Goal: Task Accomplishment & Management: Use online tool/utility

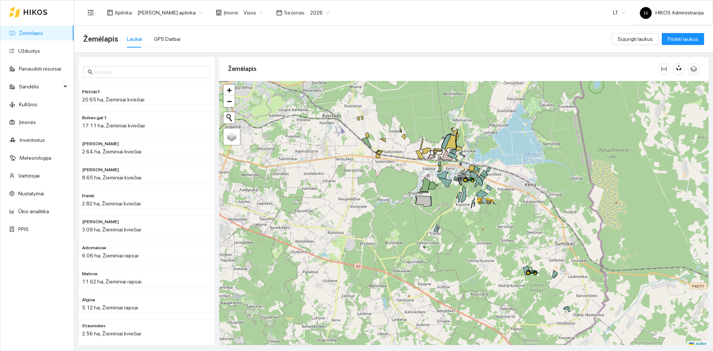
click at [149, 14] on span "[PERSON_NAME] aplinka" at bounding box center [169, 12] width 65 height 11
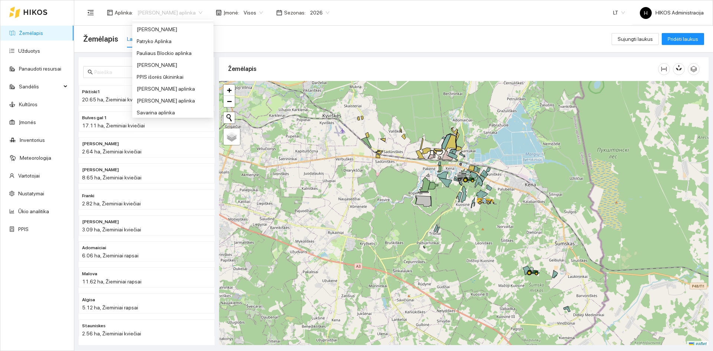
scroll to position [297, 0]
click at [179, 63] on div "[PERSON_NAME]" at bounding box center [173, 63] width 72 height 8
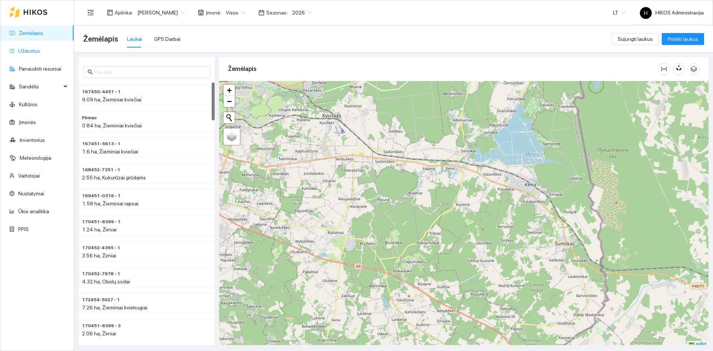
click at [36, 54] on link "Užduotys" at bounding box center [29, 51] width 22 height 6
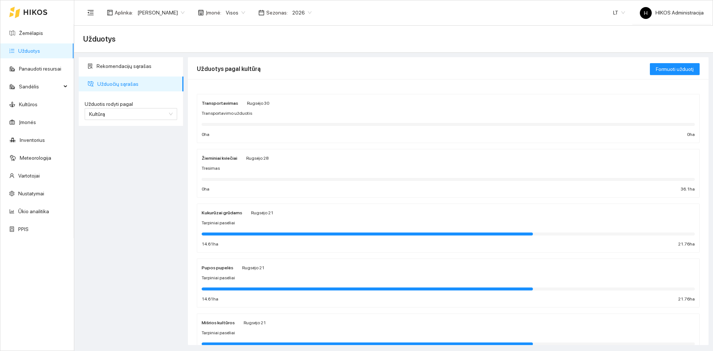
scroll to position [74, 0]
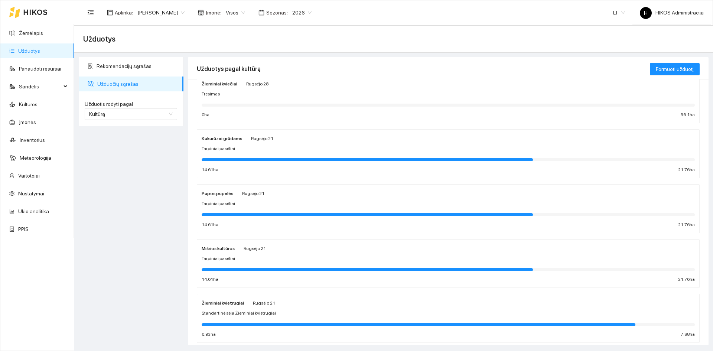
click at [236, 315] on span "Standartinė sėja Žieminiai kvietrugiai" at bounding box center [239, 313] width 74 height 7
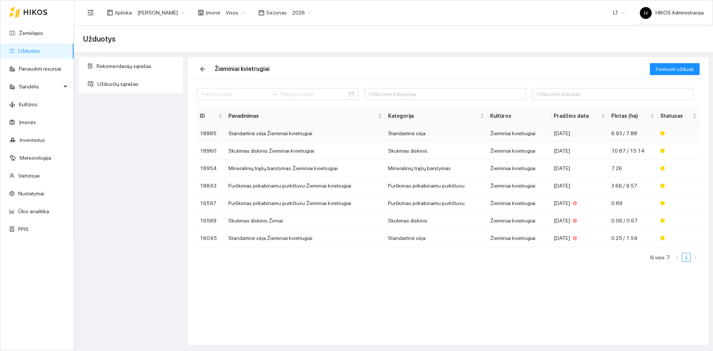
click at [282, 132] on td "Standartinė sėja Žieminiai kvietrugiai" at bounding box center [305, 133] width 160 height 17
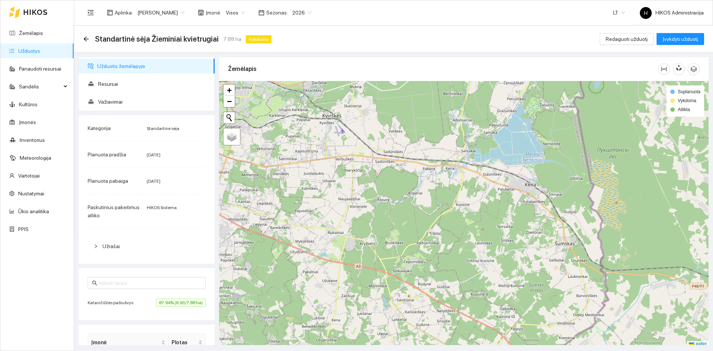
click at [114, 304] on span "Katavičiūtės pašiušvys" at bounding box center [112, 302] width 49 height 7
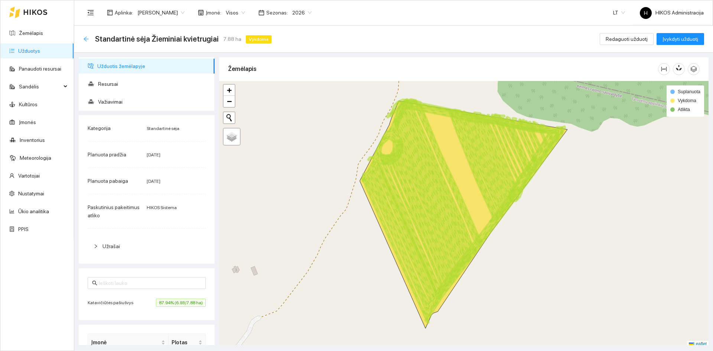
click at [87, 36] on icon "arrow-left" at bounding box center [86, 39] width 6 height 6
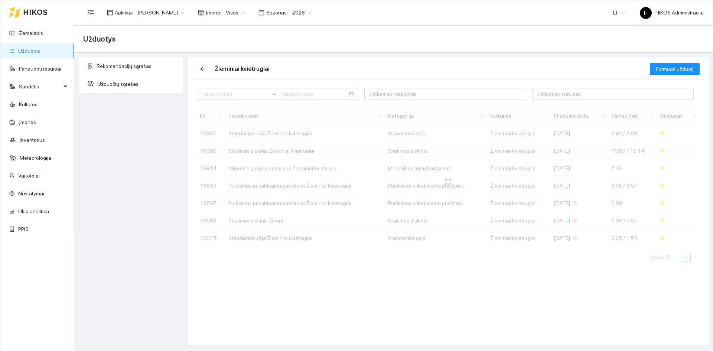
click at [478, 154] on td "Skutimas diskinis" at bounding box center [436, 150] width 102 height 17
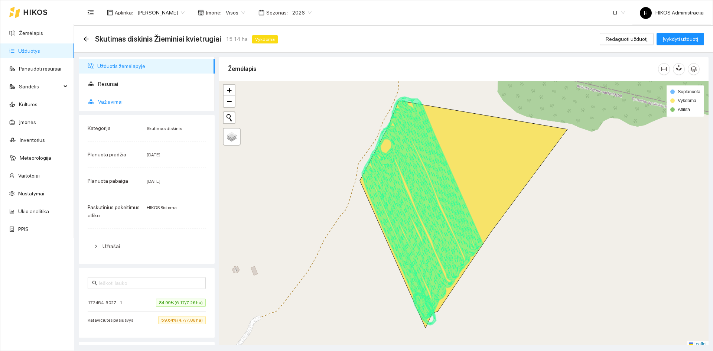
click at [108, 100] on span "Važiavimai" at bounding box center [153, 101] width 111 height 15
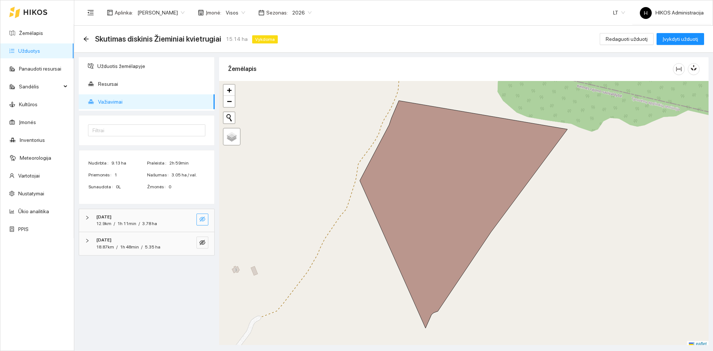
click at [205, 223] on button "button" at bounding box center [202, 219] width 12 height 12
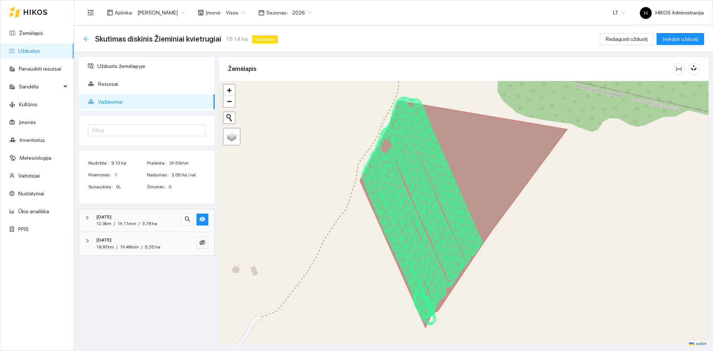
click at [84, 40] on icon "arrow-left" at bounding box center [86, 39] width 6 height 6
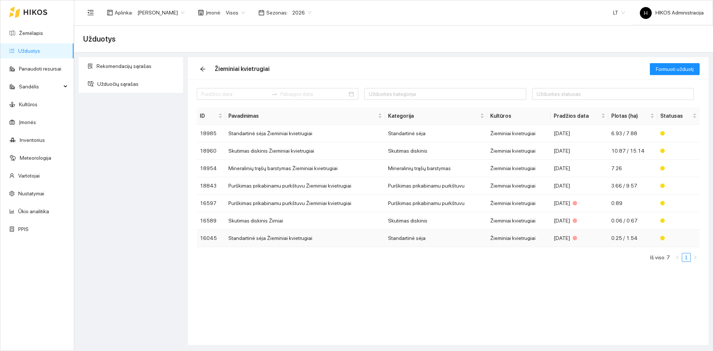
click at [334, 236] on td "Standartinė sėja Žieminiai kvietrugiai" at bounding box center [305, 237] width 160 height 17
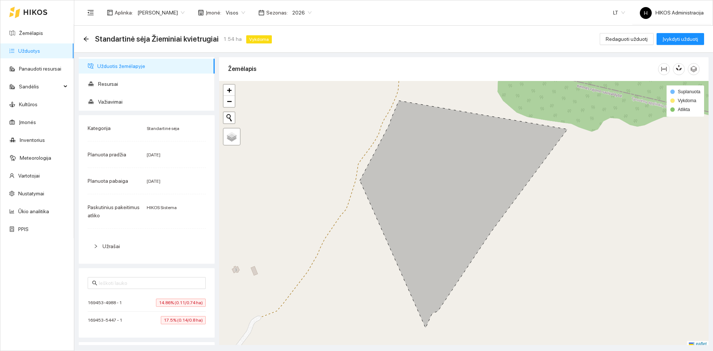
click at [165, 305] on span "14.86% (0.11/0.74 ha)" at bounding box center [181, 303] width 50 height 8
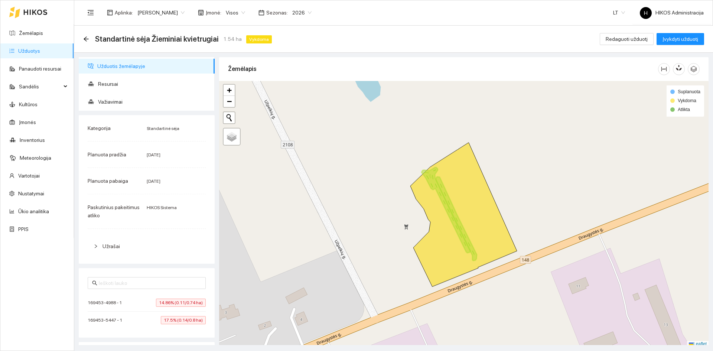
click at [166, 321] on span "17.5% (0.14/0.8 ha)" at bounding box center [183, 320] width 45 height 8
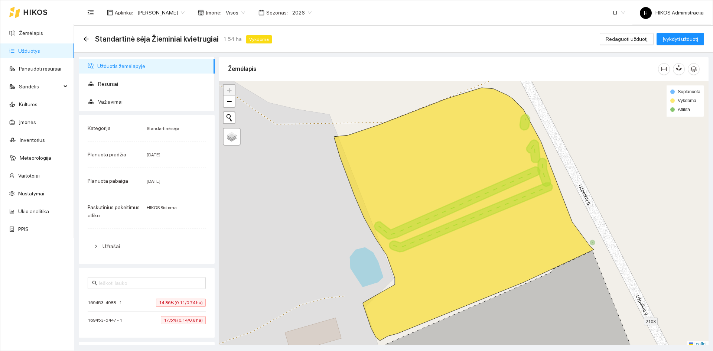
click at [175, 304] on span "14.86% (0.11/0.74 ha)" at bounding box center [181, 303] width 50 height 8
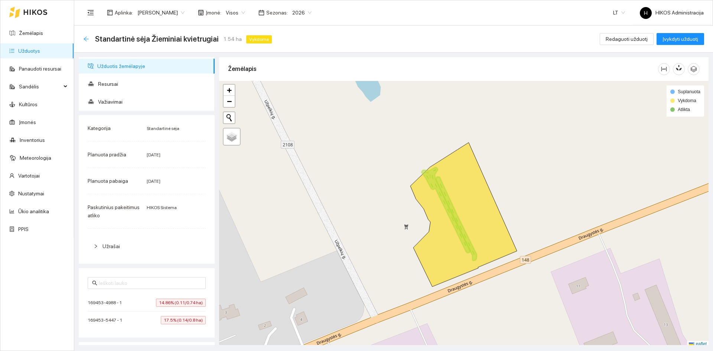
click at [87, 40] on icon "arrow-left" at bounding box center [86, 39] width 6 height 6
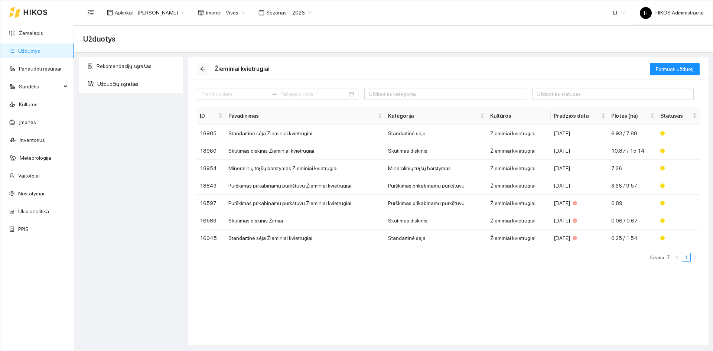
click at [204, 68] on icon "arrow-left" at bounding box center [203, 69] width 6 height 6
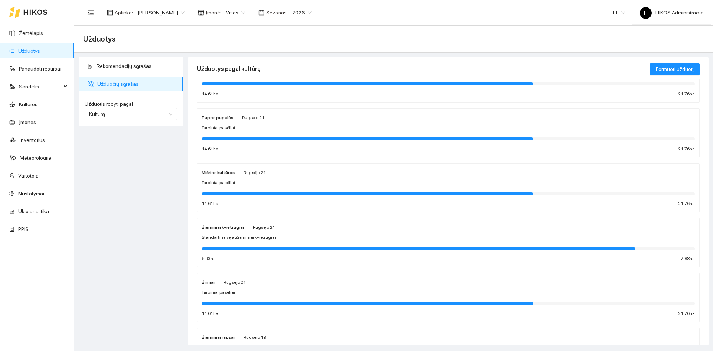
scroll to position [186, 0]
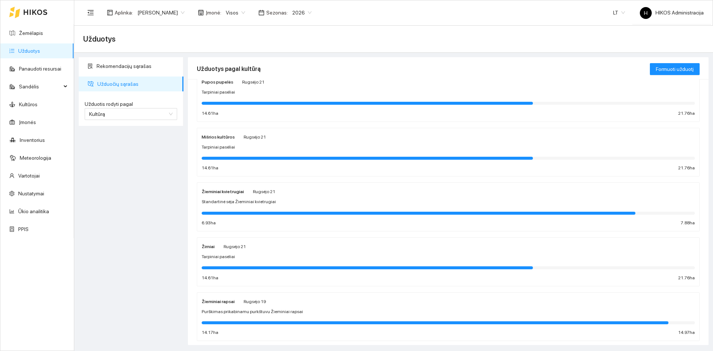
click at [244, 188] on div "Žieminiai kvietrugiai Rugsėjo 21" at bounding box center [239, 191] width 74 height 8
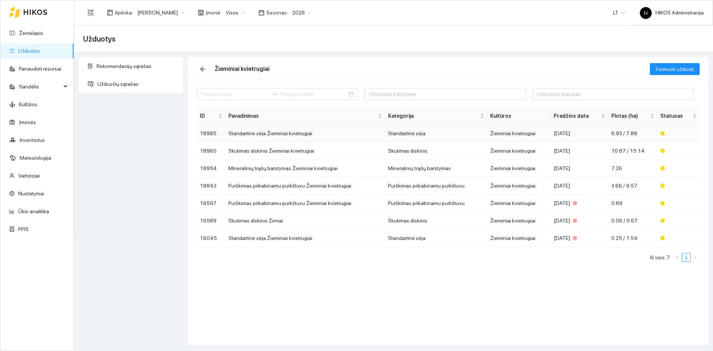
click at [279, 134] on td "Standartinė sėja Žieminiai kvietrugiai" at bounding box center [305, 133] width 160 height 17
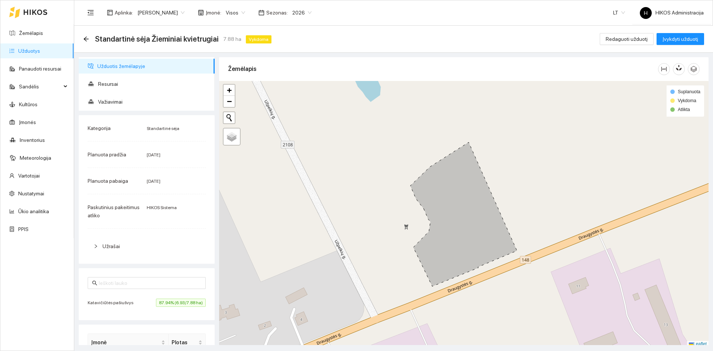
click at [172, 306] on span "87.94% (6.93/7.88 ha)" at bounding box center [181, 303] width 50 height 8
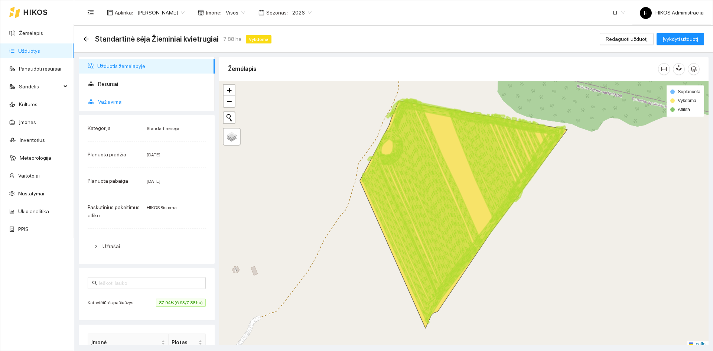
click at [118, 105] on span "Važiavimai" at bounding box center [153, 101] width 111 height 15
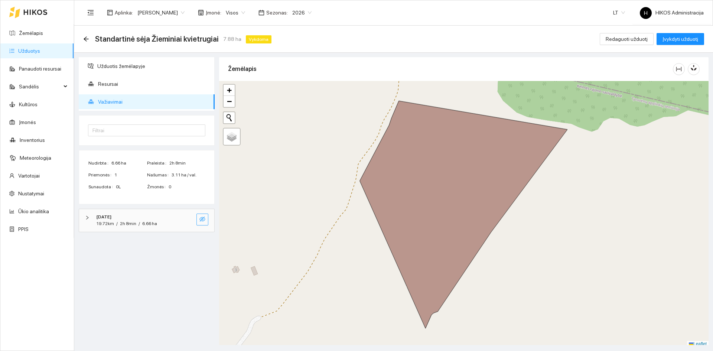
click at [202, 219] on icon "eye-invisible" at bounding box center [202, 219] width 6 height 6
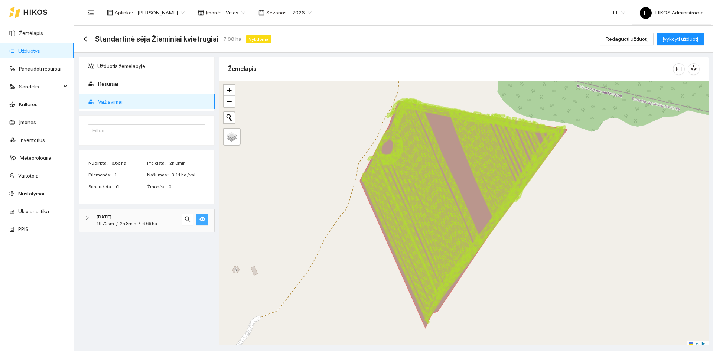
click at [202, 219] on icon "eye" at bounding box center [202, 219] width 6 height 4
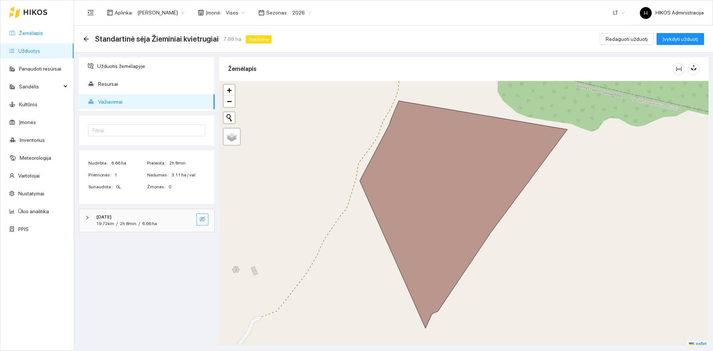
click at [35, 35] on link "Žemėlapis" at bounding box center [31, 33] width 24 height 6
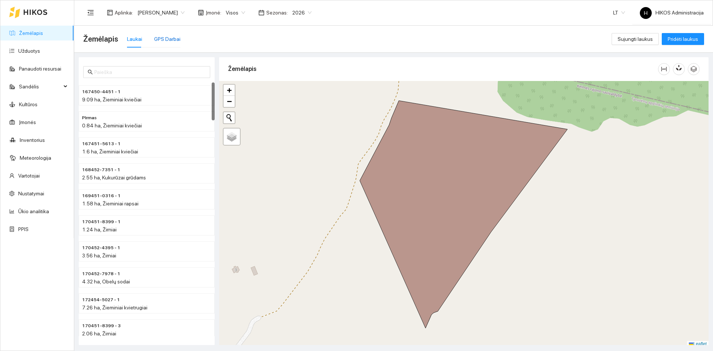
click at [168, 40] on div "GPS Darbai" at bounding box center [167, 39] width 26 height 8
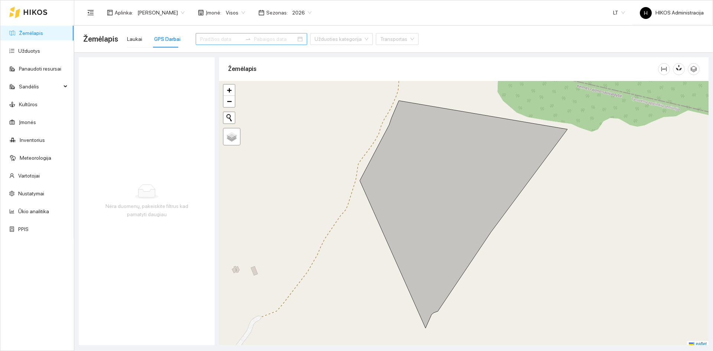
click at [196, 42] on div at bounding box center [251, 39] width 111 height 12
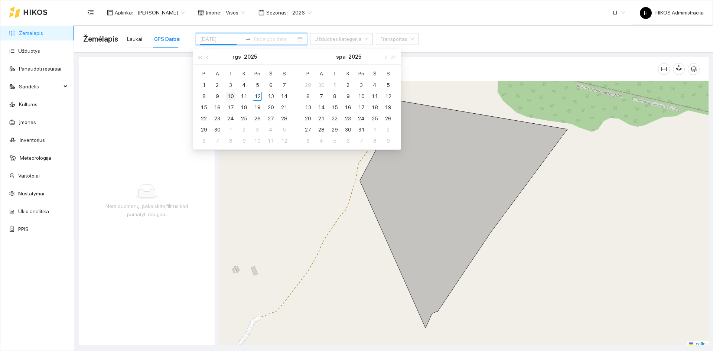
type input "[DATE]"
click at [231, 99] on div "10" at bounding box center [230, 96] width 9 height 9
type input "[DATE]"
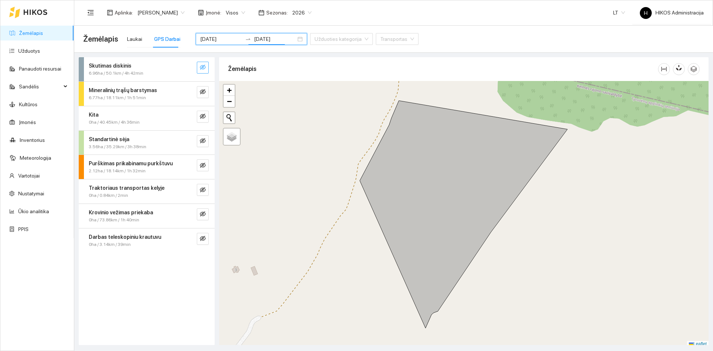
click at [203, 72] on button "button" at bounding box center [203, 68] width 12 height 12
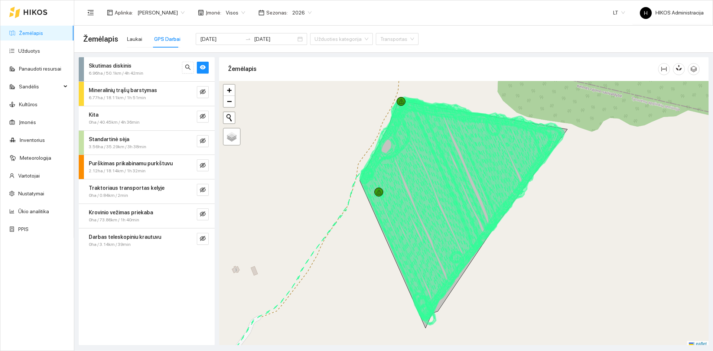
click at [168, 65] on div "Skutimas diskinis" at bounding box center [134, 66] width 91 height 8
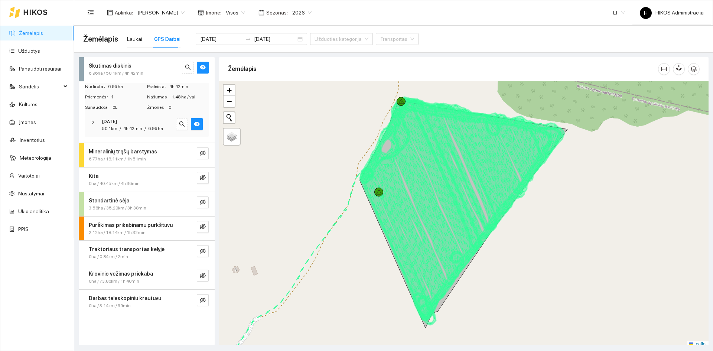
click at [141, 118] on div "[DATE]" at bounding box center [136, 121] width 69 height 7
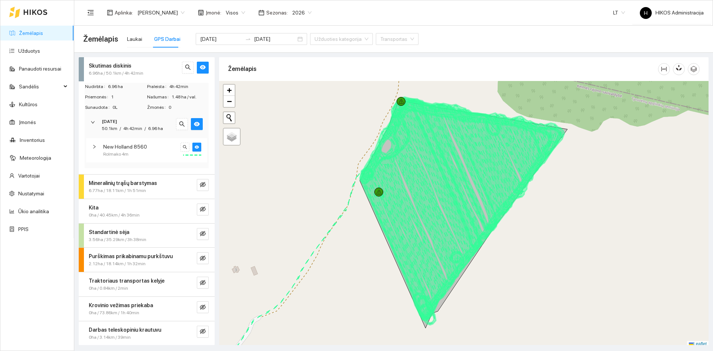
click at [141, 118] on div "[DATE]" at bounding box center [136, 121] width 69 height 7
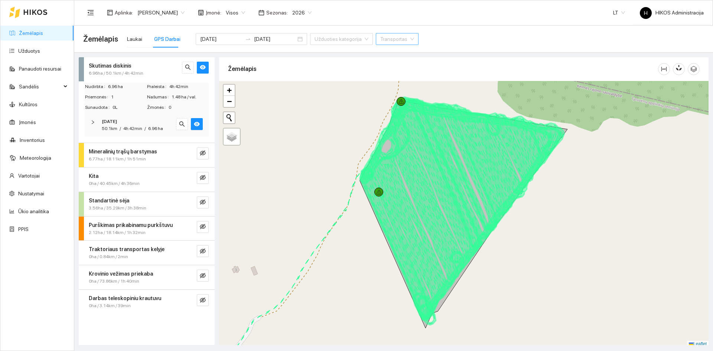
click at [380, 38] on input "search" at bounding box center [394, 38] width 29 height 11
click at [388, 89] on div "New Holland 8560" at bounding box center [385, 89] width 44 height 8
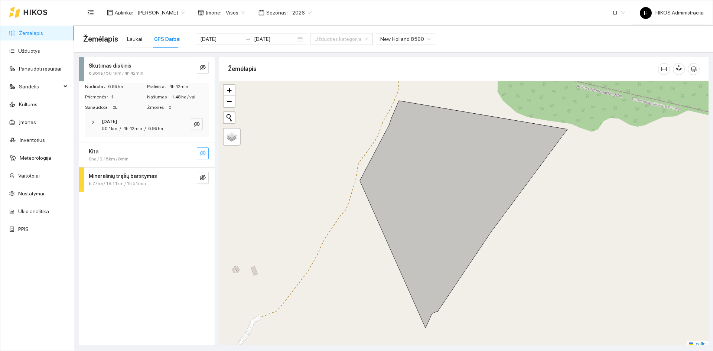
click at [203, 152] on icon "eye-invisible" at bounding box center [203, 152] width 6 height 5
click at [203, 154] on icon "eye" at bounding box center [203, 153] width 6 height 4
click at [200, 66] on icon "eye-invisible" at bounding box center [203, 67] width 6 height 5
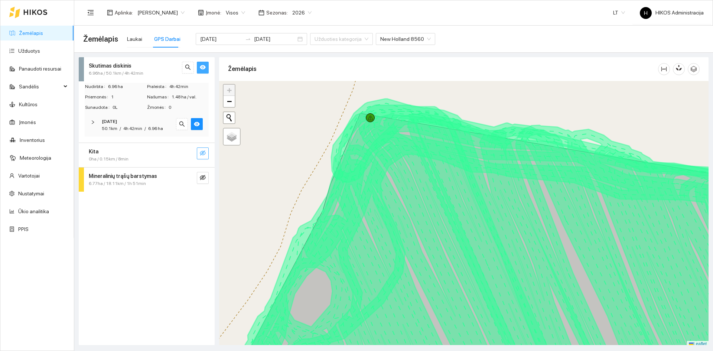
scroll to position [2, 0]
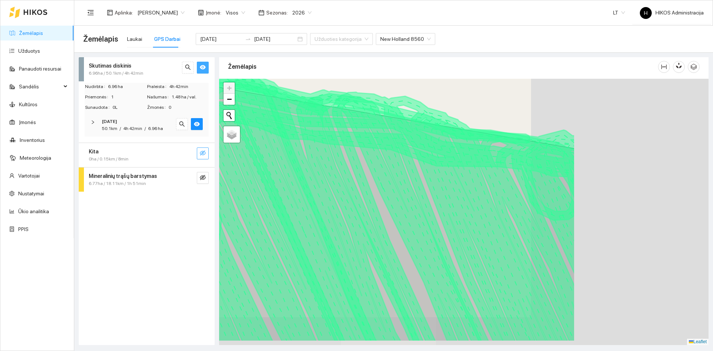
drag, startPoint x: 536, startPoint y: 153, endPoint x: 337, endPoint y: 122, distance: 201.4
click at [337, 122] on icon at bounding box center [312, 211] width 526 height 260
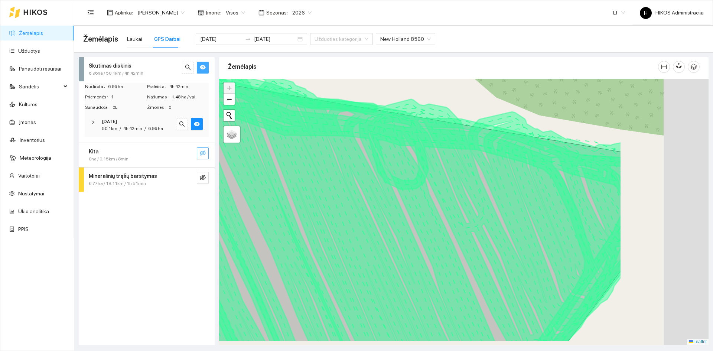
drag, startPoint x: 498, startPoint y: 143, endPoint x: 429, endPoint y: 128, distance: 70.5
click at [429, 128] on icon at bounding box center [327, 195] width 590 height 291
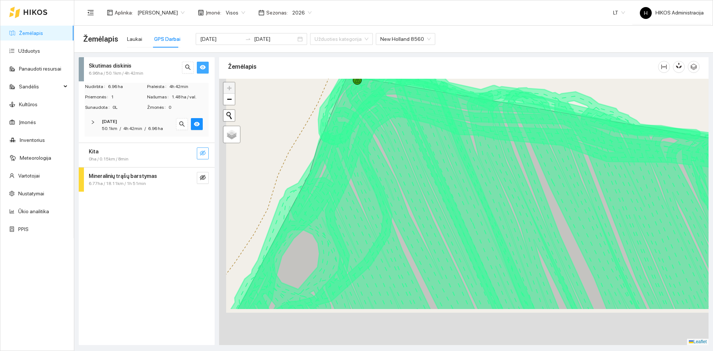
drag, startPoint x: 401, startPoint y: 250, endPoint x: 406, endPoint y: 231, distance: 19.9
click at [406, 231] on icon at bounding box center [382, 185] width 305 height 249
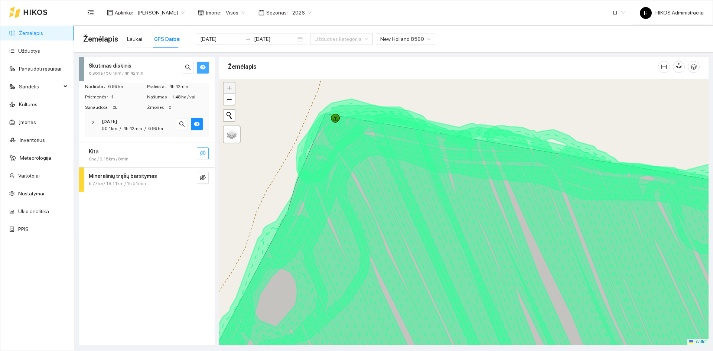
drag, startPoint x: 397, startPoint y: 232, endPoint x: 381, endPoint y: 287, distance: 57.3
click at [381, 287] on icon at bounding box center [360, 254] width 362 height 311
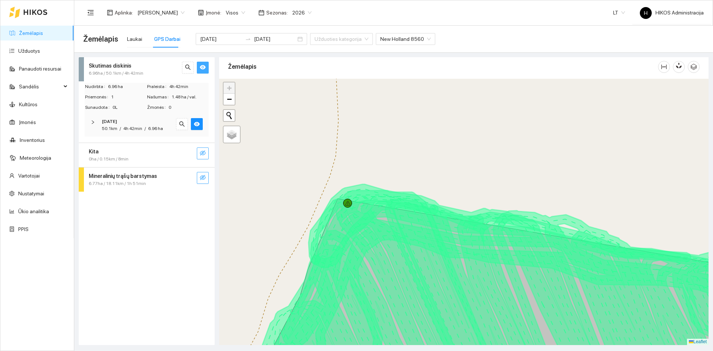
click at [204, 177] on icon "eye-invisible" at bounding box center [203, 177] width 6 height 6
click at [185, 179] on icon "search" at bounding box center [188, 177] width 6 height 6
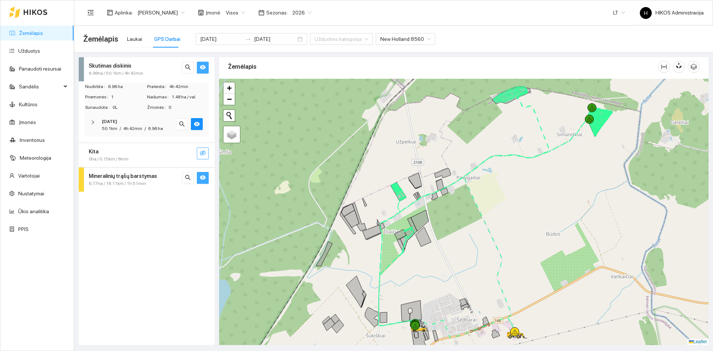
click at [204, 174] on button "button" at bounding box center [203, 178] width 12 height 12
click at [205, 65] on icon "eye" at bounding box center [203, 67] width 6 height 6
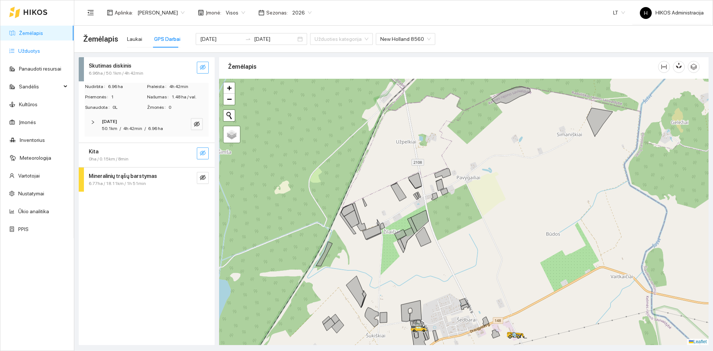
click at [40, 48] on link "Užduotys" at bounding box center [29, 51] width 22 height 6
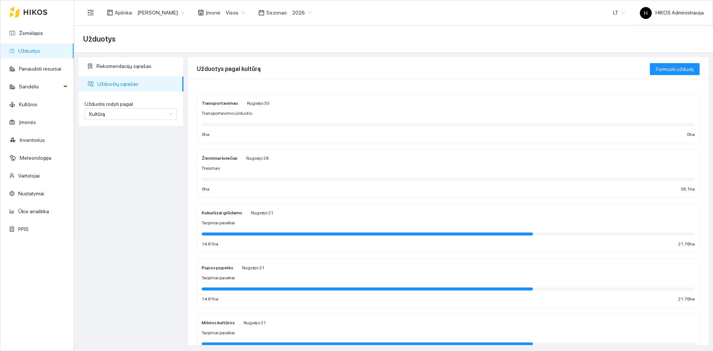
click at [235, 156] on strong "Žieminiai kviečiai" at bounding box center [220, 158] width 36 height 5
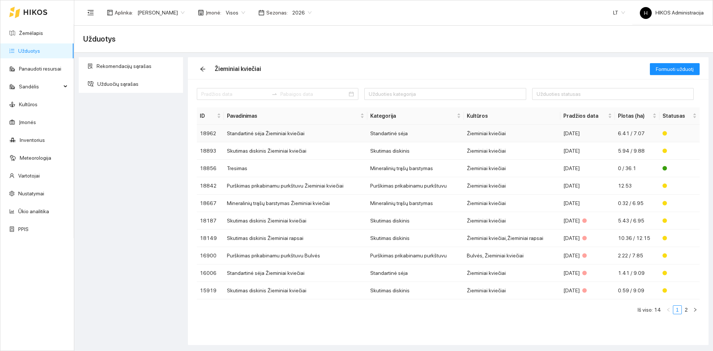
click at [260, 135] on td "Standartinė sėja Žieminiai kviečiai" at bounding box center [296, 133] width 144 height 17
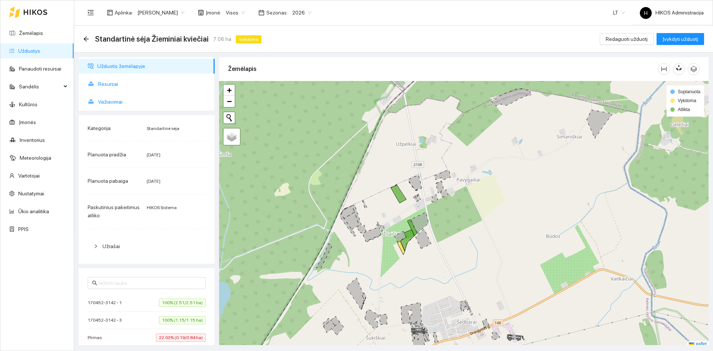
click at [139, 97] on span "Važiavimai" at bounding box center [153, 101] width 111 height 15
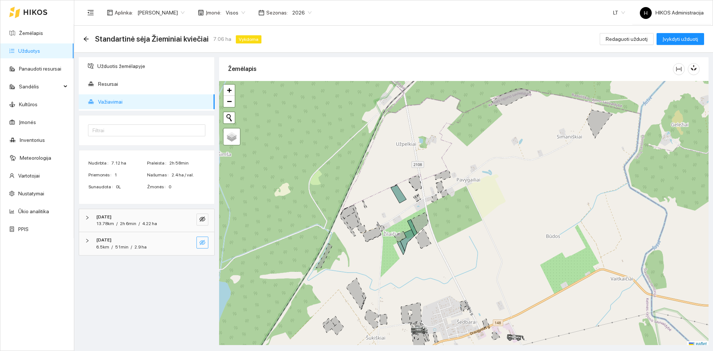
click at [200, 244] on icon "eye-invisible" at bounding box center [202, 242] width 6 height 6
click at [202, 220] on icon "eye-invisible" at bounding box center [202, 219] width 6 height 6
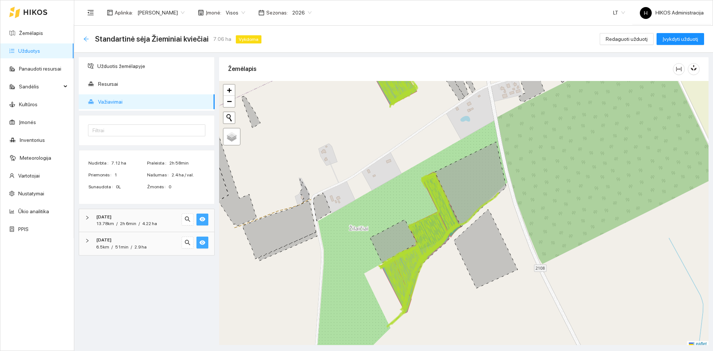
click at [85, 38] on icon "arrow-left" at bounding box center [86, 39] width 6 height 6
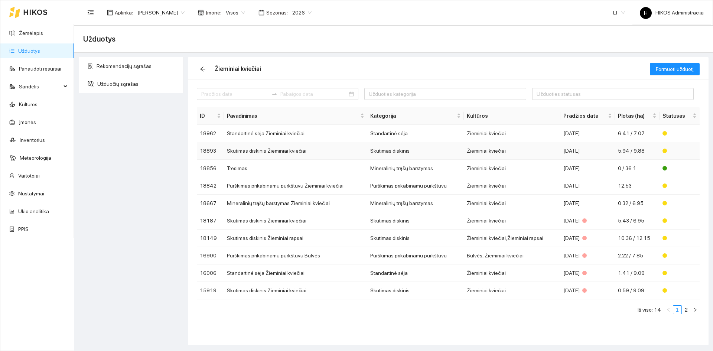
click at [255, 151] on td "Skutimas diskinis Žieminiai kviečiai" at bounding box center [296, 150] width 144 height 17
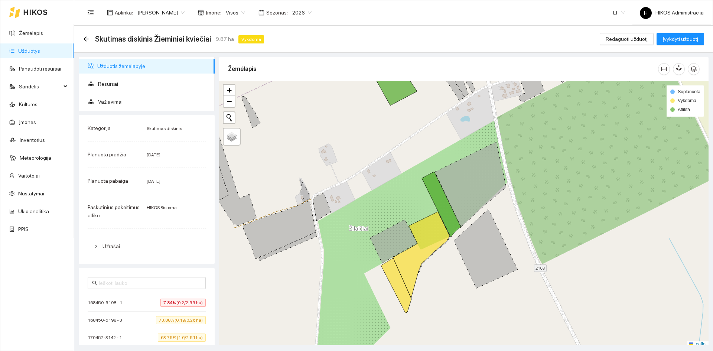
click at [424, 247] on icon at bounding box center [421, 255] width 57 height 86
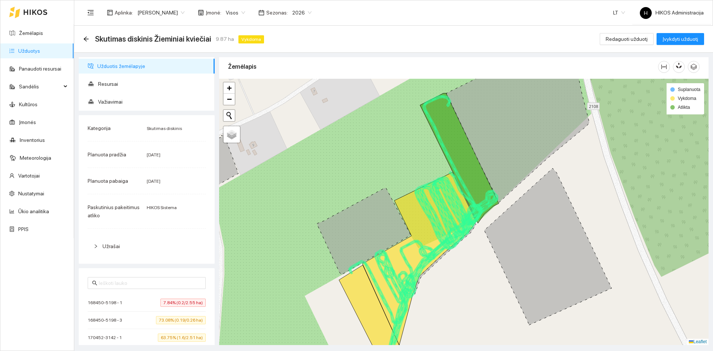
click at [89, 37] on div "Skutimas diskinis Žieminiai kviečiai 9.87 ha Vykdoma" at bounding box center [175, 39] width 184 height 12
click at [88, 38] on icon "arrow-left" at bounding box center [86, 39] width 6 height 6
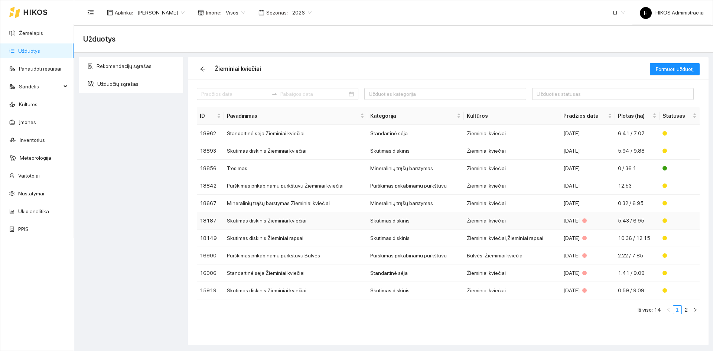
click at [296, 218] on td "Skutimas diskinis Žieminiai kviečiai" at bounding box center [296, 220] width 144 height 17
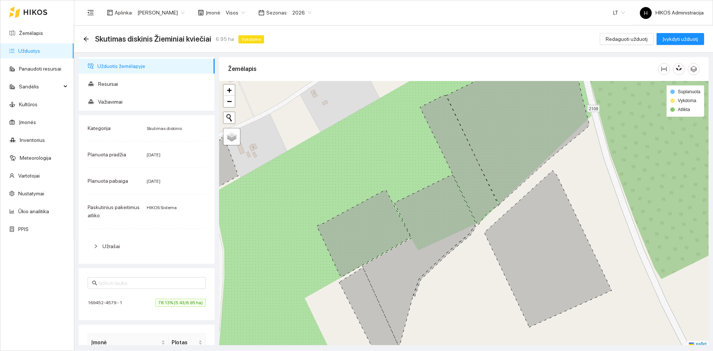
click at [90, 37] on div "Skutimas diskinis Žieminiai kviečiai 6.95 ha Vykdoma" at bounding box center [175, 39] width 184 height 12
click at [85, 38] on icon "arrow-left" at bounding box center [86, 38] width 5 height 5
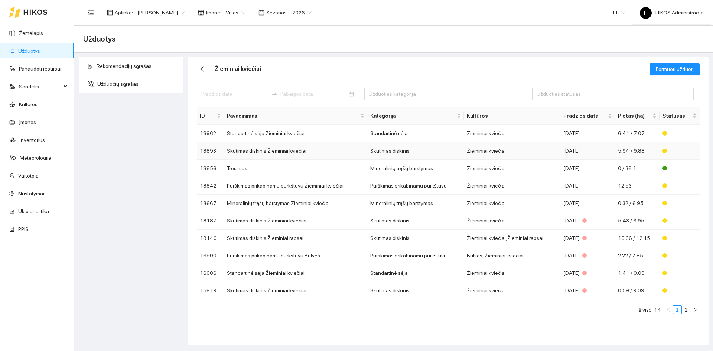
click at [423, 151] on td "Skutimas diskinis" at bounding box center [415, 150] width 97 height 17
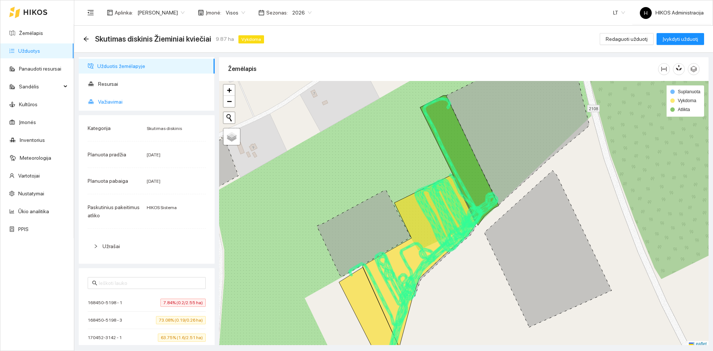
click at [122, 98] on span "Važiavimai" at bounding box center [153, 101] width 111 height 15
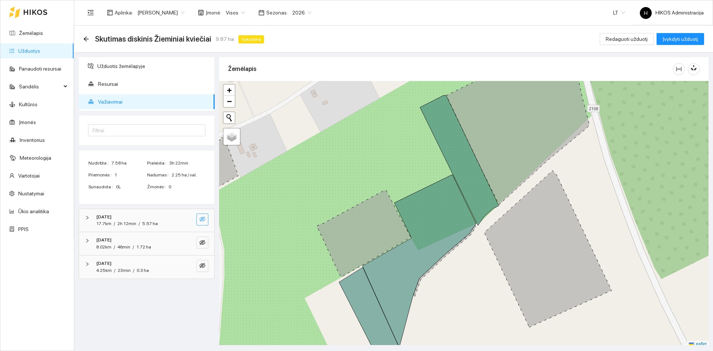
click at [202, 216] on icon "eye-invisible" at bounding box center [202, 219] width 6 height 6
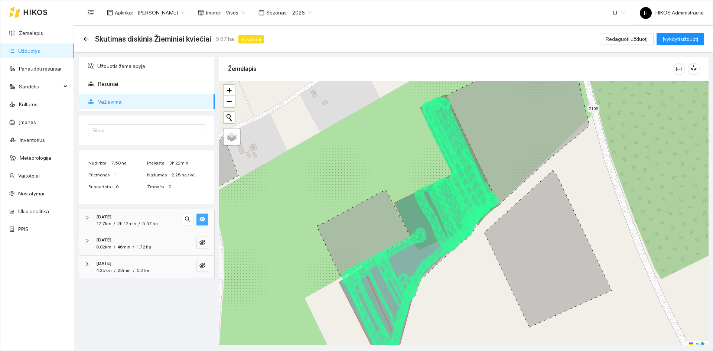
click at [202, 216] on icon "eye" at bounding box center [202, 219] width 6 height 6
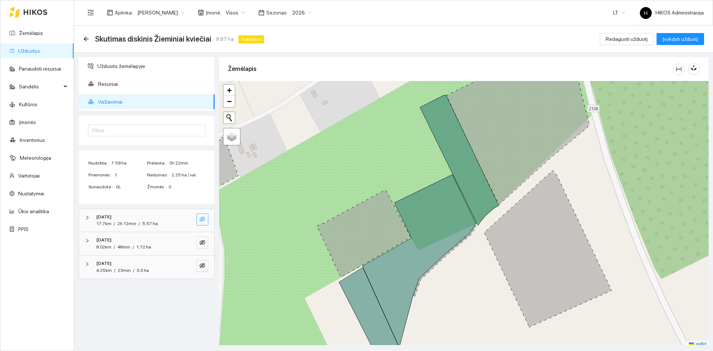
click at [202, 216] on icon "eye-invisible" at bounding box center [202, 219] width 6 height 6
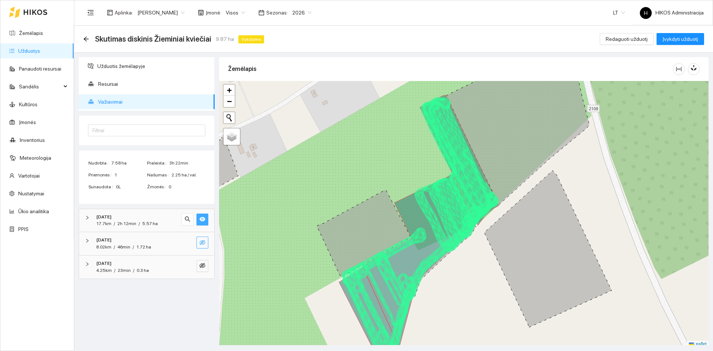
click at [202, 241] on icon "eye-invisible" at bounding box center [202, 242] width 6 height 6
click at [204, 267] on icon "eye-invisible" at bounding box center [202, 265] width 6 height 5
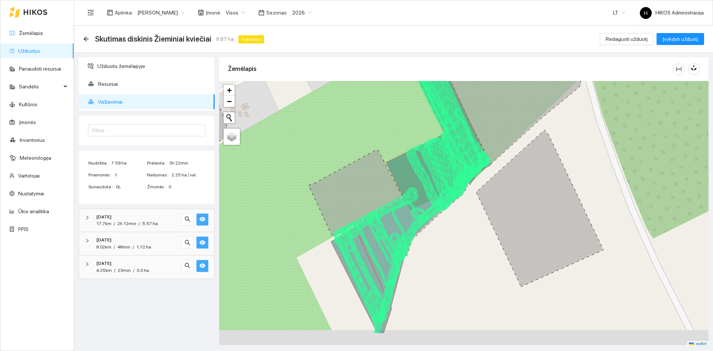
scroll to position [2, 0]
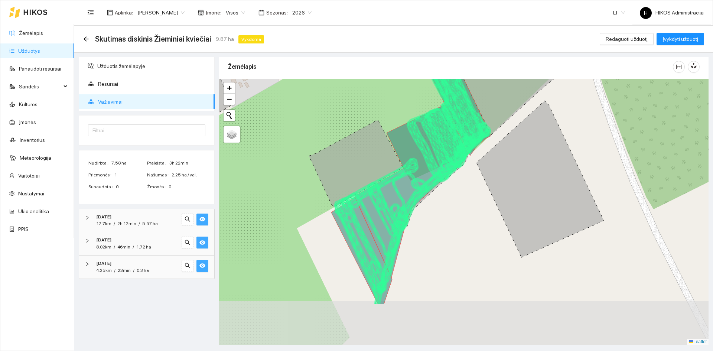
drag, startPoint x: 454, startPoint y: 249, endPoint x: 446, endPoint y: 181, distance: 68.0
click at [446, 181] on div at bounding box center [463, 212] width 489 height 266
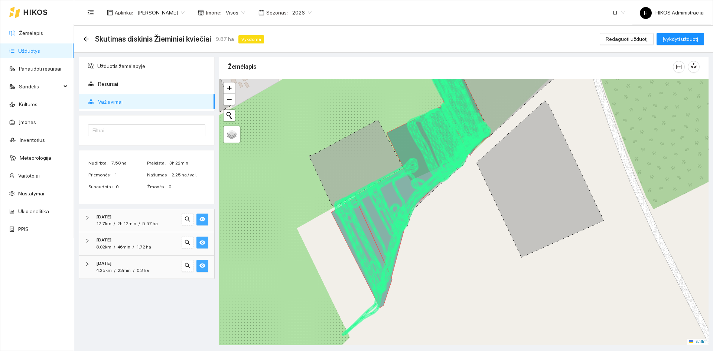
click at [392, 189] on icon at bounding box center [412, 191] width 114 height 173
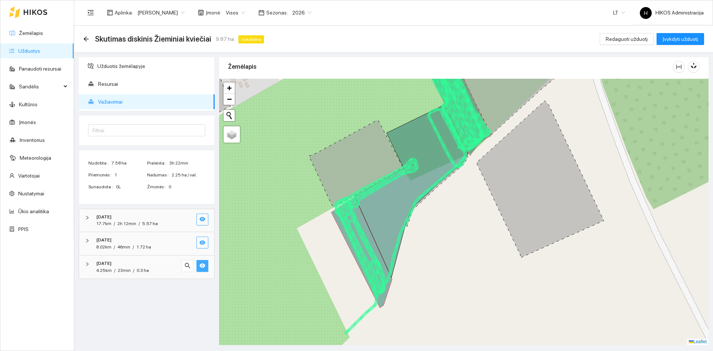
click at [384, 203] on icon at bounding box center [412, 191] width 114 height 173
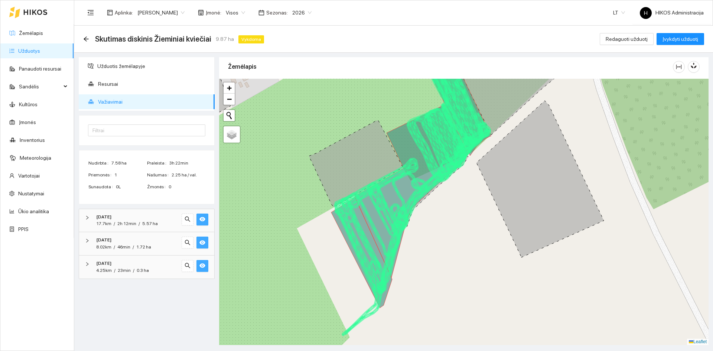
click at [388, 202] on icon at bounding box center [412, 191] width 114 height 173
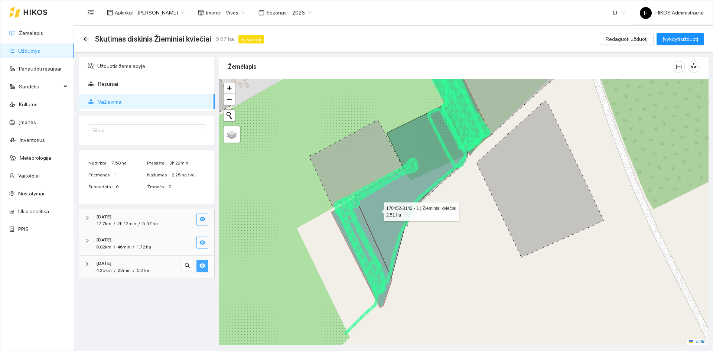
click at [377, 210] on icon at bounding box center [412, 191] width 114 height 173
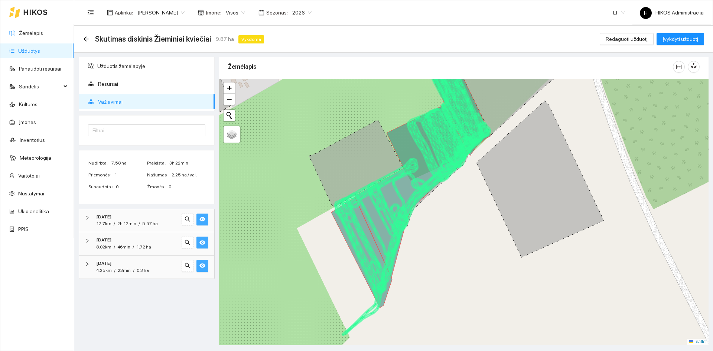
click at [411, 210] on icon at bounding box center [433, 207] width 113 height 169
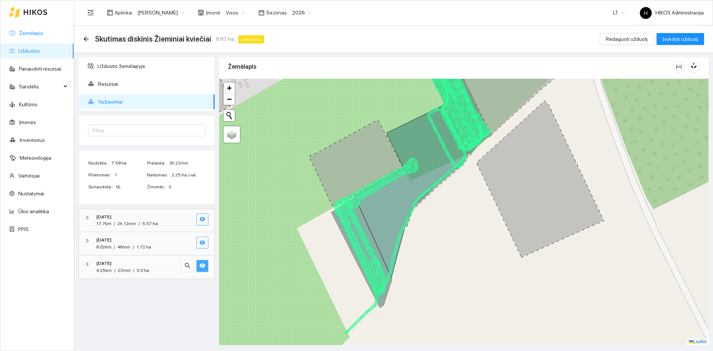
click at [42, 35] on link "Žemėlapis" at bounding box center [31, 33] width 24 height 6
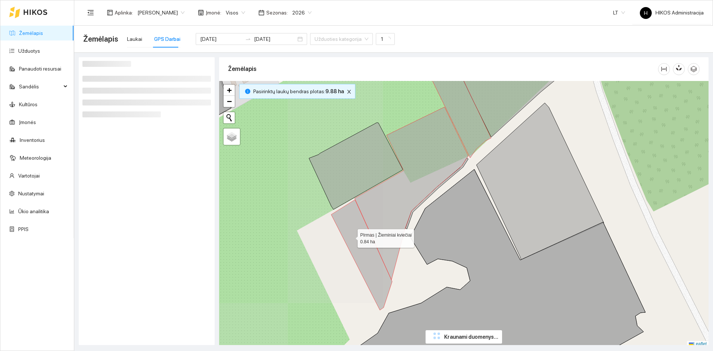
click at [355, 231] on icon at bounding box center [361, 255] width 61 height 110
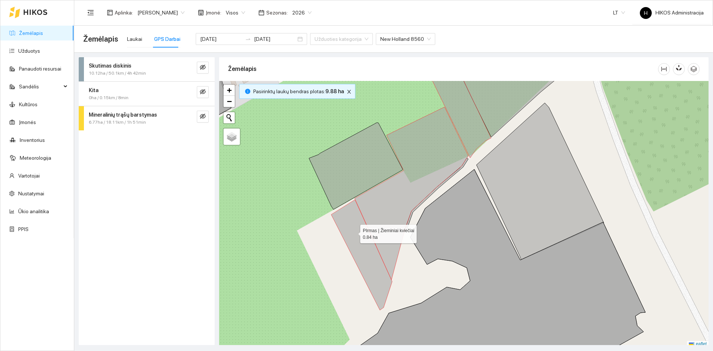
scroll to position [2, 0]
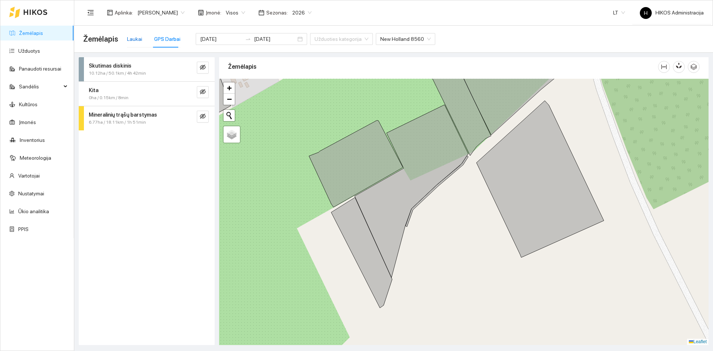
click at [127, 41] on div "Laukai" at bounding box center [134, 39] width 15 height 8
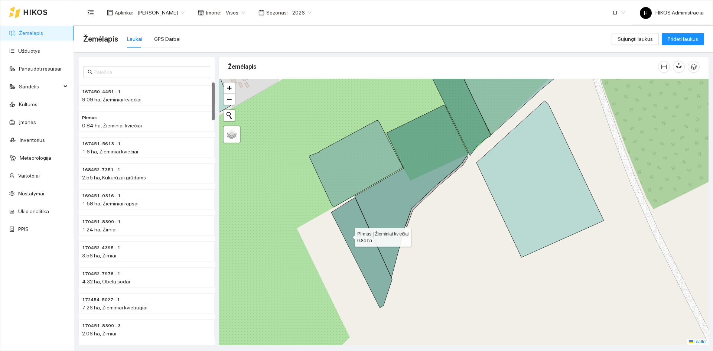
click at [348, 233] on icon at bounding box center [361, 253] width 61 height 110
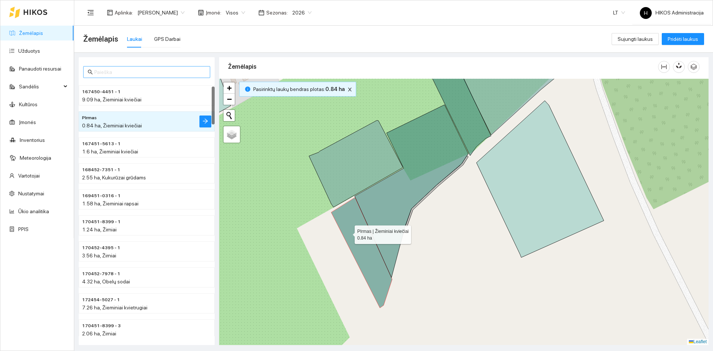
scroll to position [26, 0]
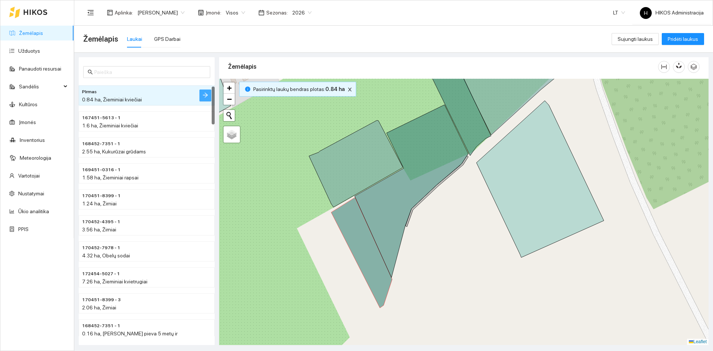
click at [203, 97] on icon "arrow-right" at bounding box center [205, 95] width 6 height 6
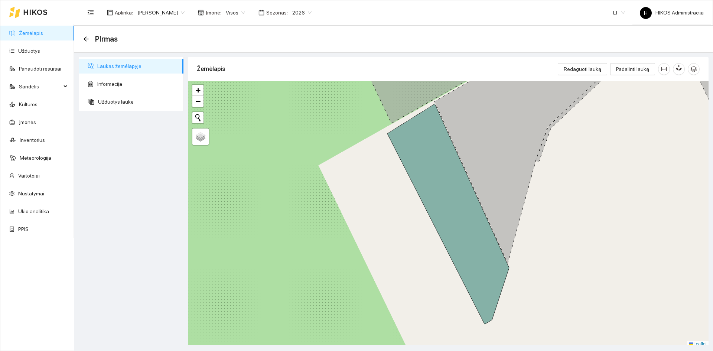
click at [43, 32] on link "Žemėlapis" at bounding box center [31, 33] width 24 height 6
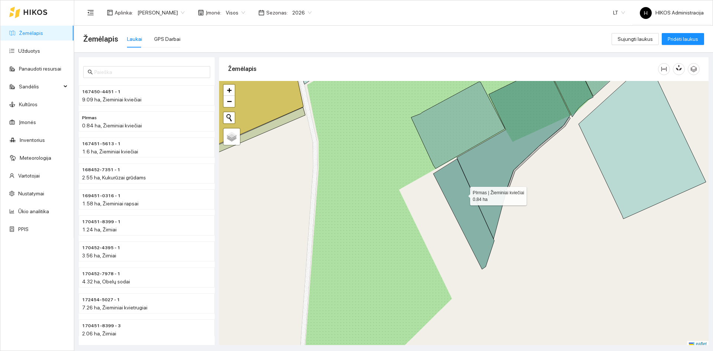
click at [463, 194] on icon at bounding box center [463, 214] width 61 height 110
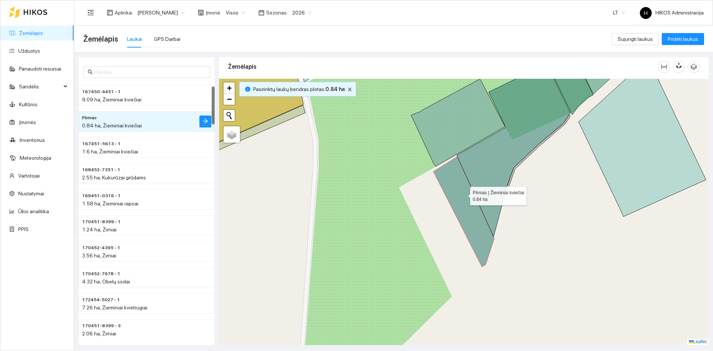
scroll to position [26, 0]
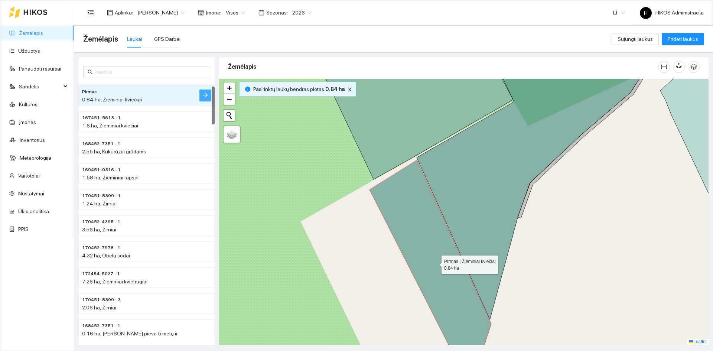
click at [204, 94] on icon "arrow-right" at bounding box center [205, 95] width 6 height 6
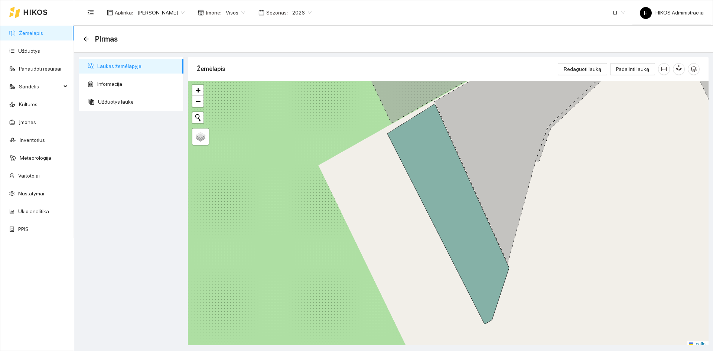
click at [154, 13] on span "[PERSON_NAME]" at bounding box center [160, 12] width 47 height 11
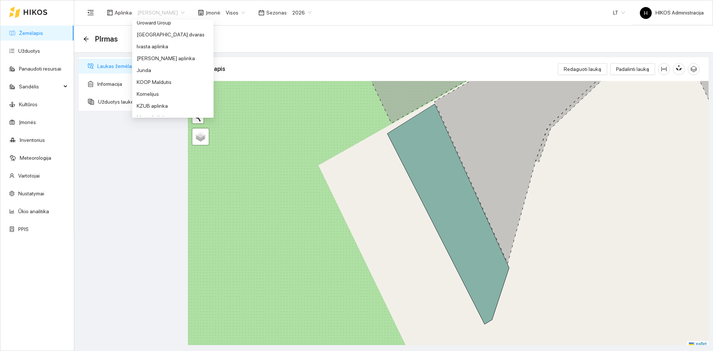
scroll to position [152, 0]
click at [162, 55] on div "Groward Group" at bounding box center [173, 53] width 72 height 8
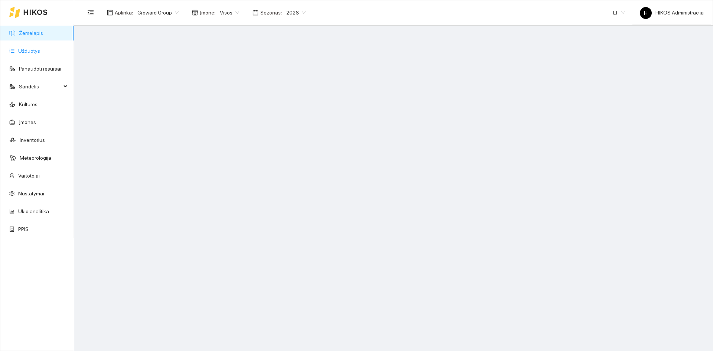
click at [40, 50] on link "Užduotys" at bounding box center [29, 51] width 22 height 6
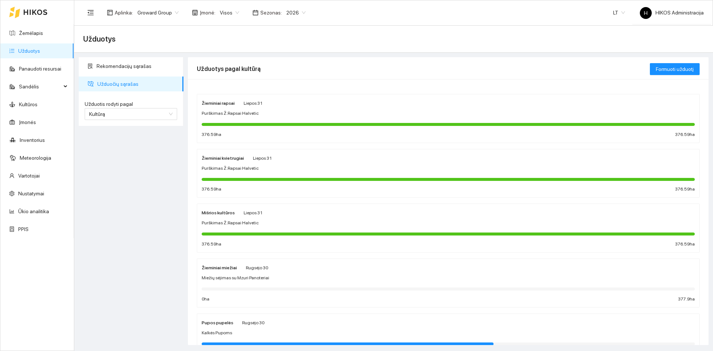
click at [246, 112] on span "Purškimas Ž.Rapsai Halvetic" at bounding box center [230, 113] width 57 height 7
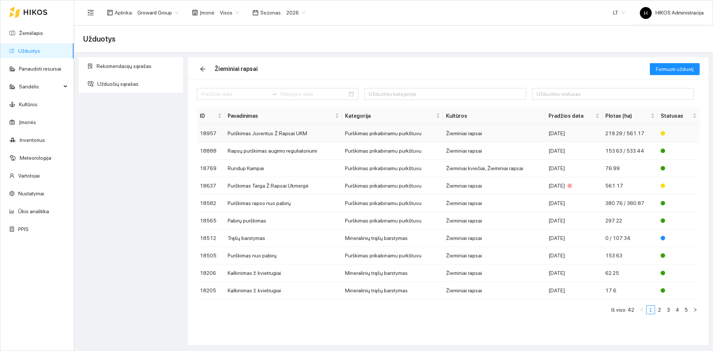
click at [292, 131] on td "Purškimas Juventus Ž.Rapsai UKM" at bounding box center [283, 133] width 117 height 17
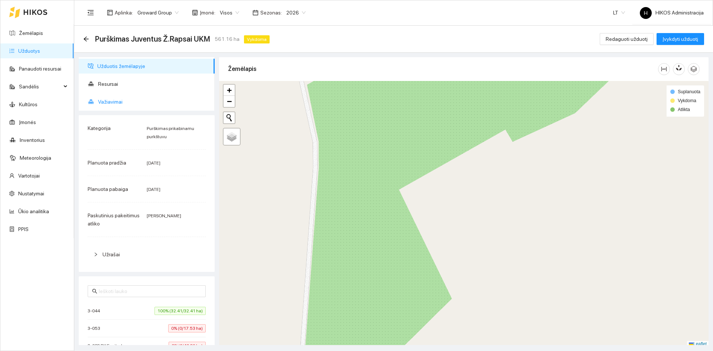
click at [134, 105] on span "Važiavimai" at bounding box center [153, 101] width 111 height 15
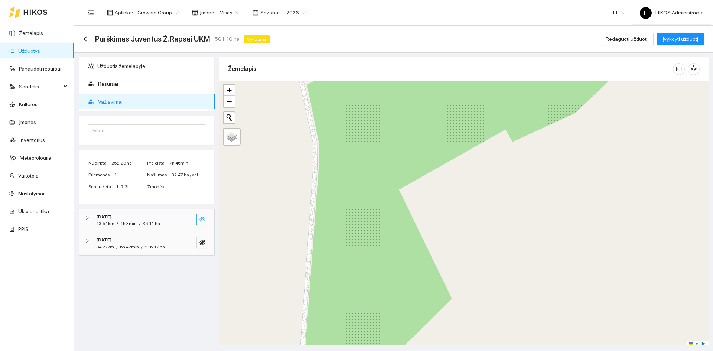
click at [198, 214] on button "button" at bounding box center [202, 219] width 12 height 12
click at [186, 217] on icon "search" at bounding box center [187, 218] width 5 height 5
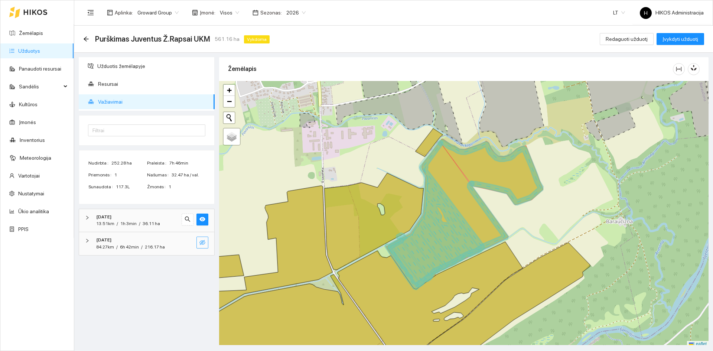
click at [200, 243] on icon "eye-invisible" at bounding box center [202, 242] width 6 height 5
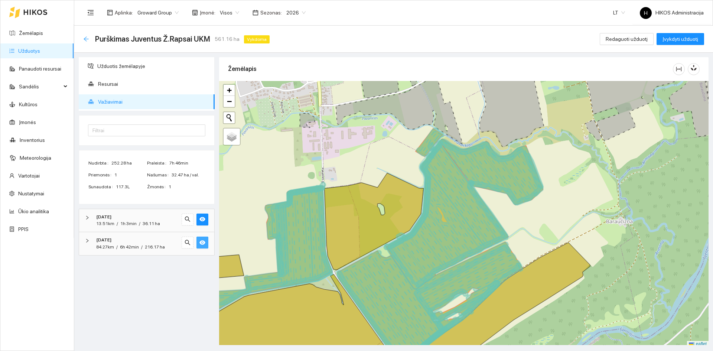
click at [85, 40] on icon "arrow-left" at bounding box center [86, 39] width 6 height 6
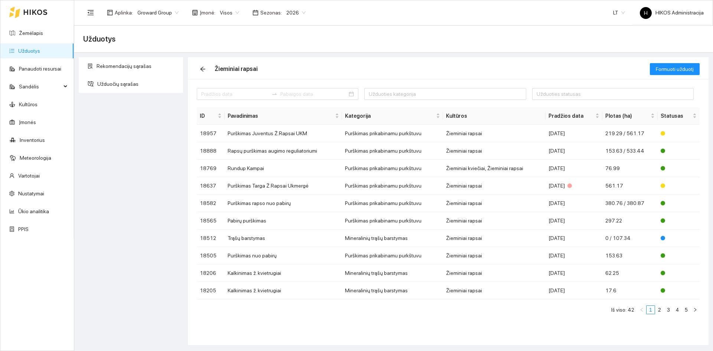
click at [228, 14] on span "Visos" at bounding box center [229, 12] width 19 height 11
click at [271, 40] on div "UAB "Zujų paukštynas" Ukmerge" at bounding box center [255, 39] width 76 height 8
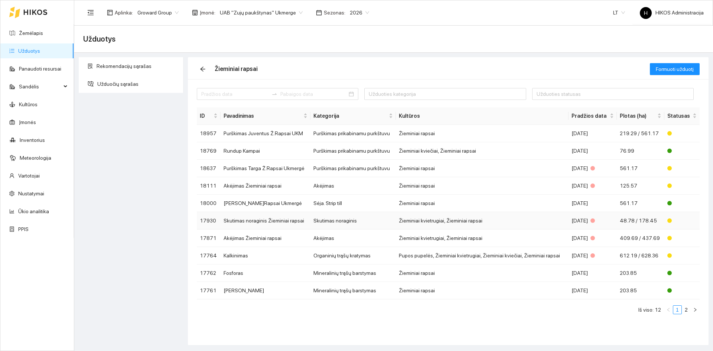
click at [294, 222] on td "Skutimas noraginis Žieminiai rapsai" at bounding box center [266, 220] width 90 height 17
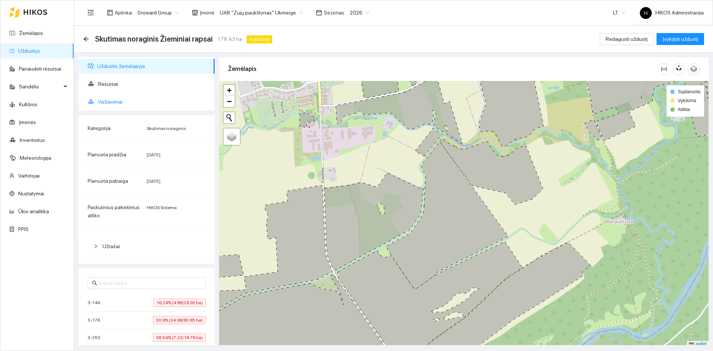
click at [116, 101] on span "Važiavimai" at bounding box center [153, 101] width 111 height 15
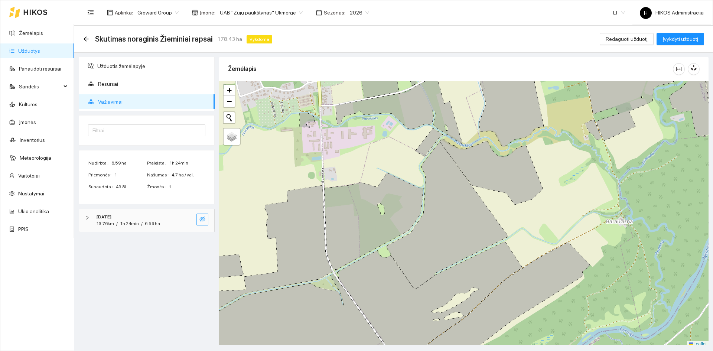
click at [203, 222] on icon "eye-invisible" at bounding box center [202, 219] width 6 height 6
click at [189, 221] on icon "search" at bounding box center [188, 219] width 6 height 6
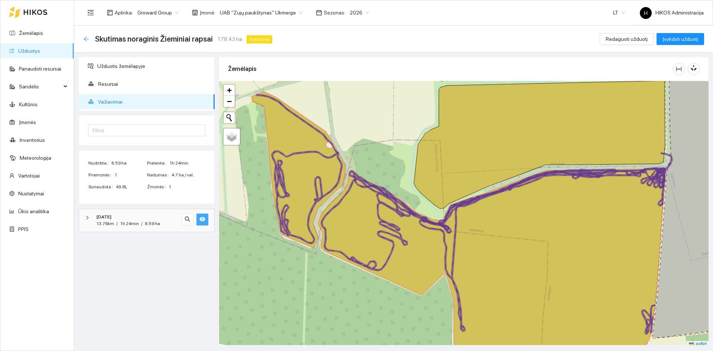
click at [89, 38] on icon "arrow-left" at bounding box center [86, 39] width 6 height 6
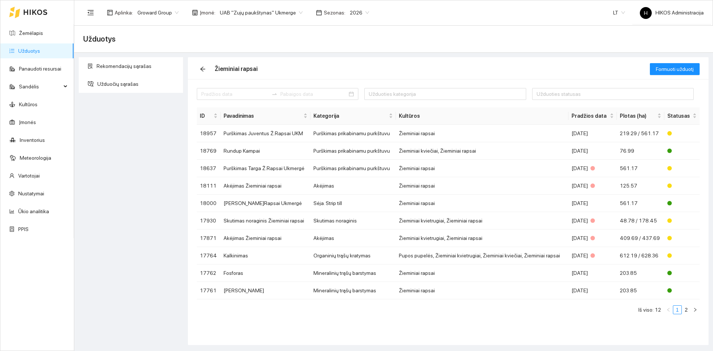
click at [254, 17] on span "UAB "Zujų paukštynas" Ukmerge" at bounding box center [261, 12] width 83 height 11
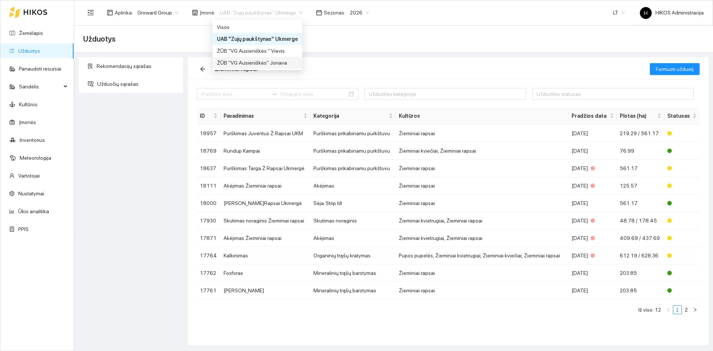
click at [270, 63] on div "ŽŪB "VG Ausieniškės" Jonava" at bounding box center [257, 63] width 81 height 8
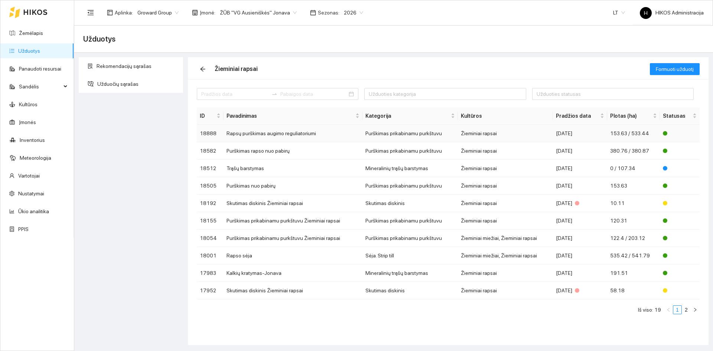
click at [287, 138] on td "Rapsų purškimas augimo reguliatoriumi" at bounding box center [293, 133] width 139 height 17
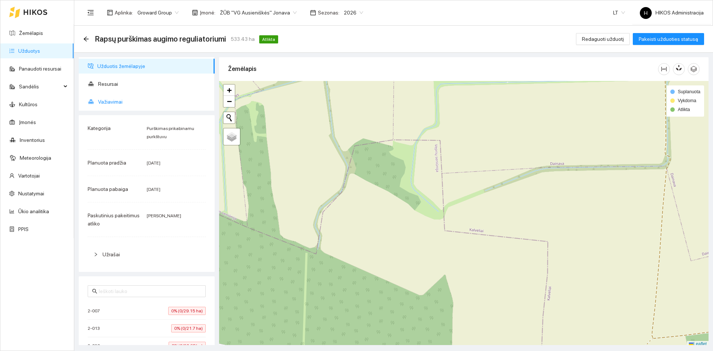
click at [110, 104] on span "Važiavimai" at bounding box center [153, 101] width 111 height 15
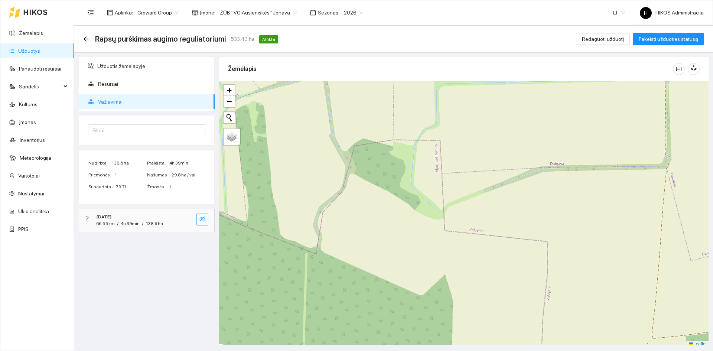
click at [203, 219] on icon "eye-invisible" at bounding box center [202, 218] width 6 height 5
click at [187, 218] on icon "search" at bounding box center [188, 219] width 6 height 6
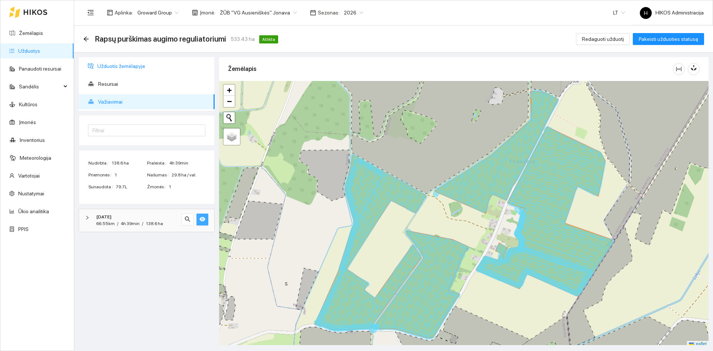
click at [126, 69] on span "Užduotis žemėlapyje" at bounding box center [152, 66] width 111 height 15
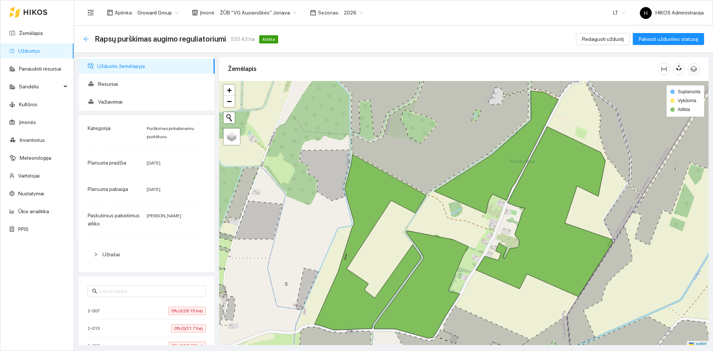
click at [87, 38] on icon "arrow-left" at bounding box center [86, 39] width 6 height 6
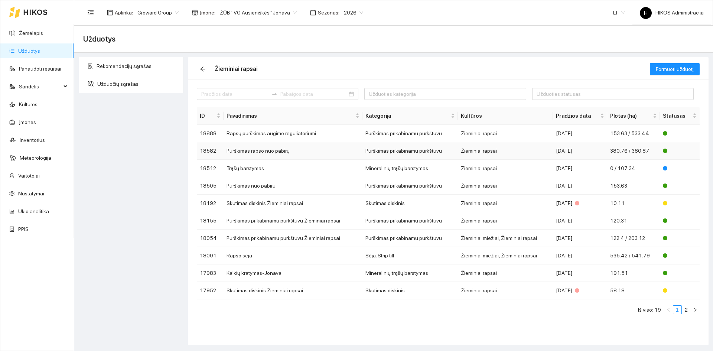
click at [397, 150] on td "Purškimas prikabinamu purkštuvu" at bounding box center [410, 150] width 96 height 17
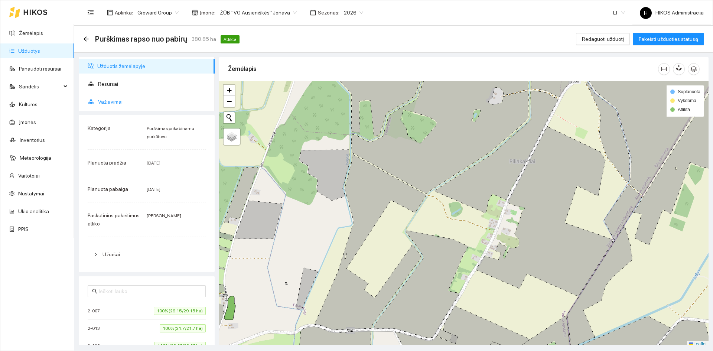
click at [123, 89] on span "Resursai" at bounding box center [153, 83] width 111 height 15
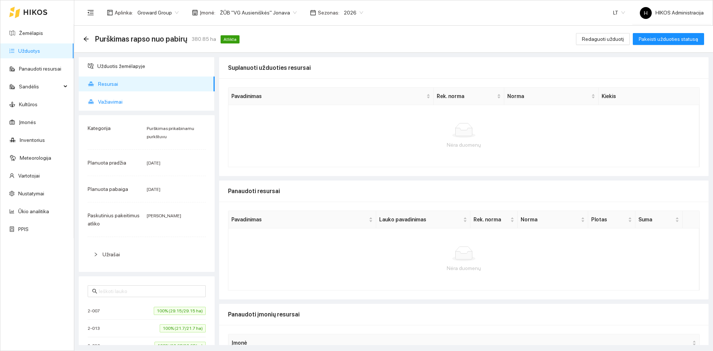
click at [123, 97] on span "Važiavimai" at bounding box center [153, 101] width 111 height 15
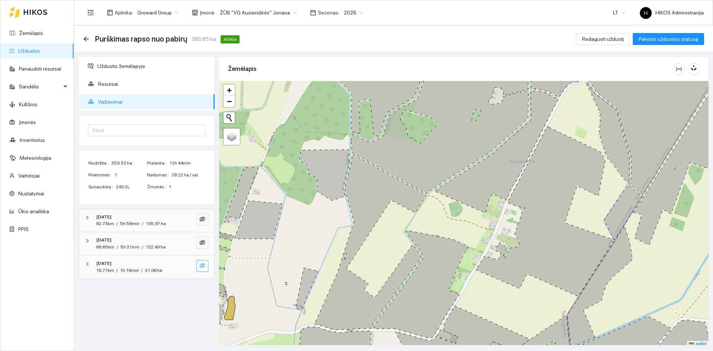
click at [201, 264] on icon "eye-invisible" at bounding box center [202, 265] width 6 height 6
click at [85, 38] on icon "arrow-left" at bounding box center [86, 38] width 5 height 5
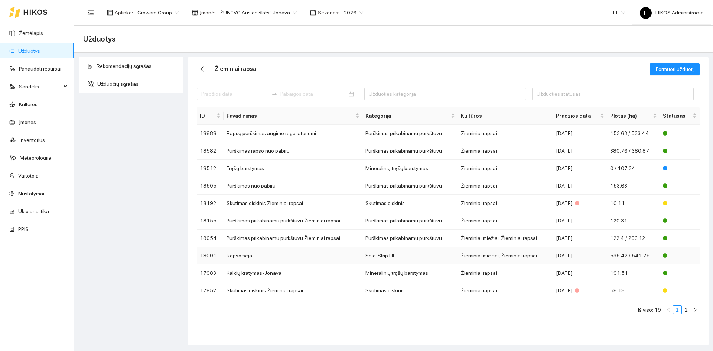
click at [387, 253] on td "Sėja. Strip till" at bounding box center [410, 255] width 96 height 17
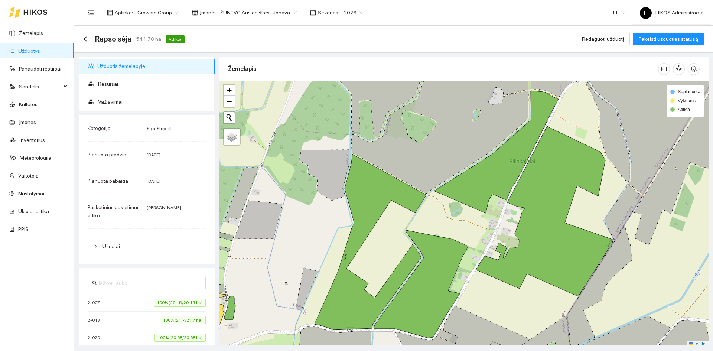
click at [117, 105] on span "Važiavimai" at bounding box center [153, 101] width 111 height 15
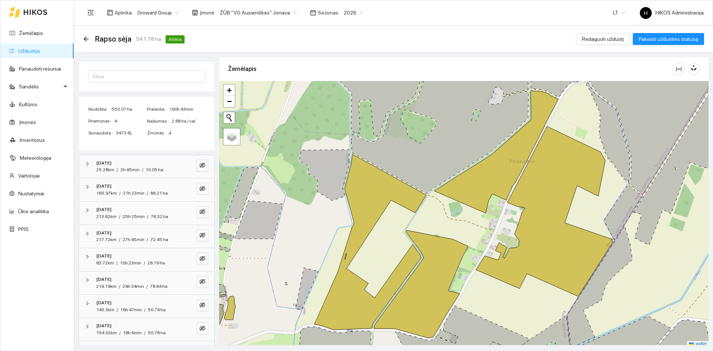
scroll to position [99, 0]
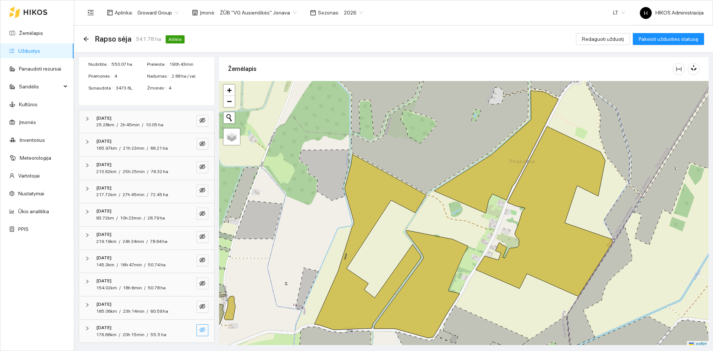
click at [199, 330] on icon "eye-invisible" at bounding box center [202, 330] width 6 height 6
click at [199, 306] on icon "eye-invisible" at bounding box center [202, 306] width 6 height 6
click at [182, 327] on button "button" at bounding box center [188, 330] width 12 height 12
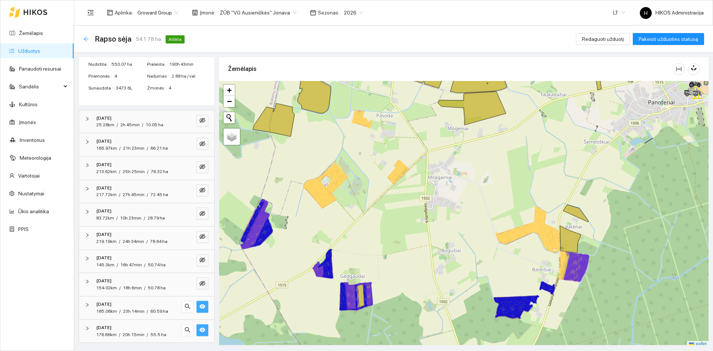
click at [84, 39] on icon "arrow-left" at bounding box center [86, 39] width 6 height 6
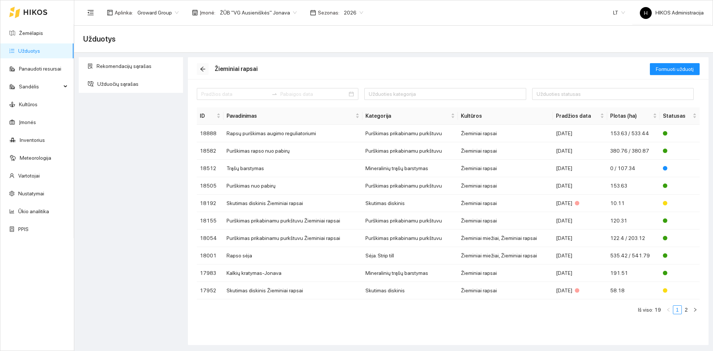
click at [204, 72] on button "button" at bounding box center [203, 69] width 12 height 12
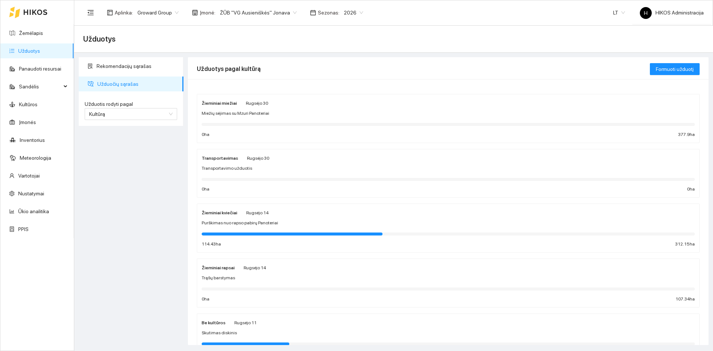
click at [248, 108] on div "Žieminiai miežiai Rugsėjo 30 Miežių sėjimas su Mzuri Panoteriai 0 ha 377.9 ha" at bounding box center [448, 118] width 493 height 39
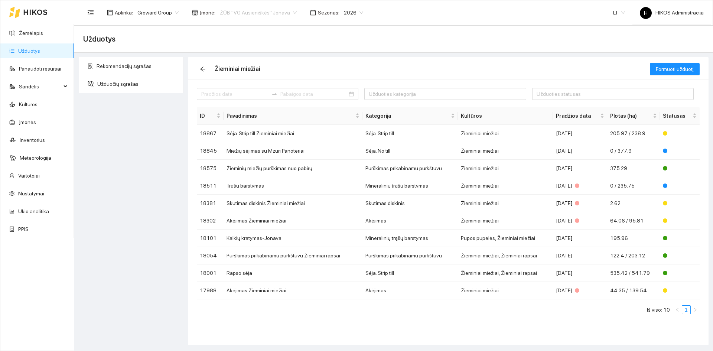
click at [259, 13] on span "ŽŪB "VG Ausieniškės" Jonava" at bounding box center [258, 12] width 77 height 11
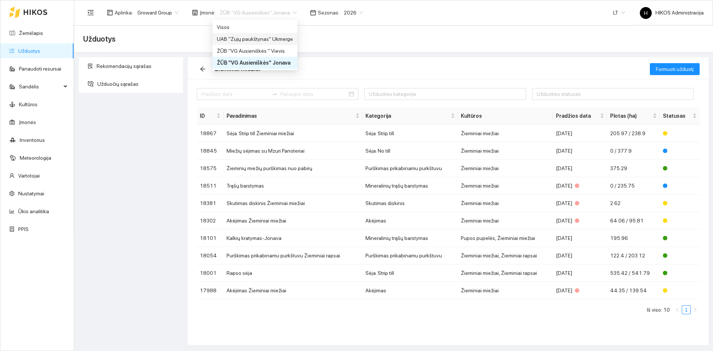
click at [267, 38] on div "UAB "Zujų paukštynas" Ukmerge" at bounding box center [255, 39] width 76 height 8
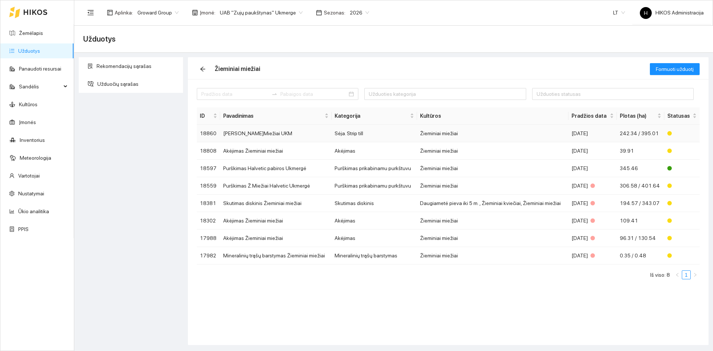
click at [254, 130] on td "Sėja Ž.Miežiai UKM" at bounding box center [275, 133] width 111 height 17
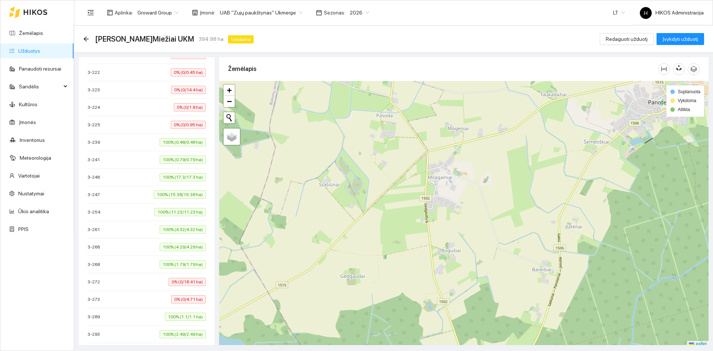
scroll to position [557, 0]
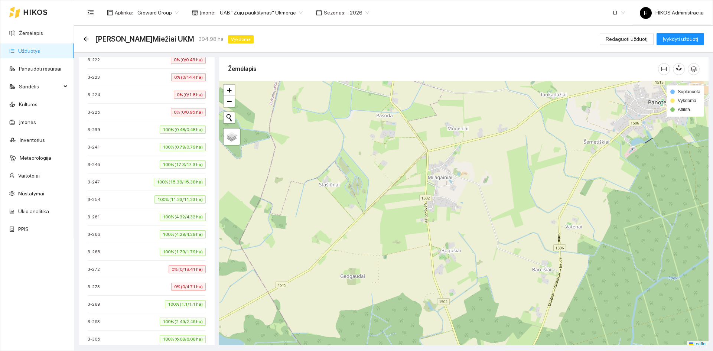
click at [164, 207] on li "3-254 100% (11.23/11.23 ha)" at bounding box center [147, 199] width 118 height 17
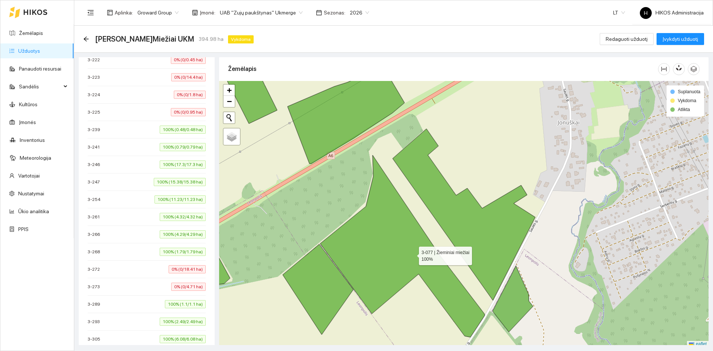
click at [412, 254] on icon at bounding box center [402, 246] width 164 height 182
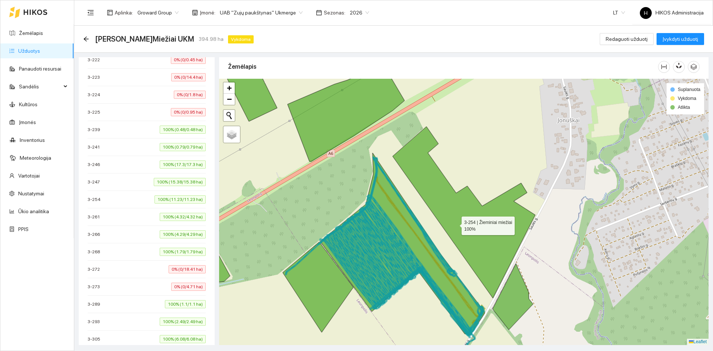
click at [455, 224] on icon at bounding box center [463, 213] width 143 height 172
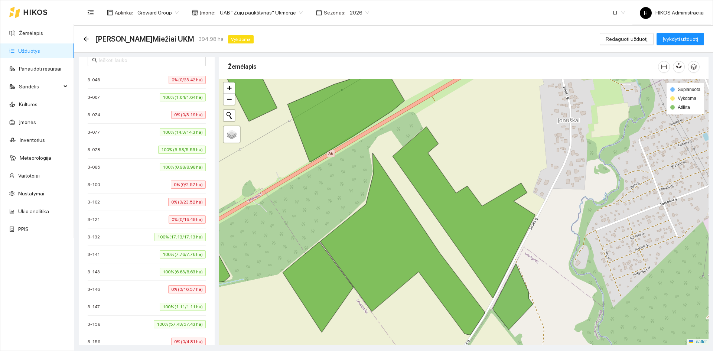
scroll to position [0, 0]
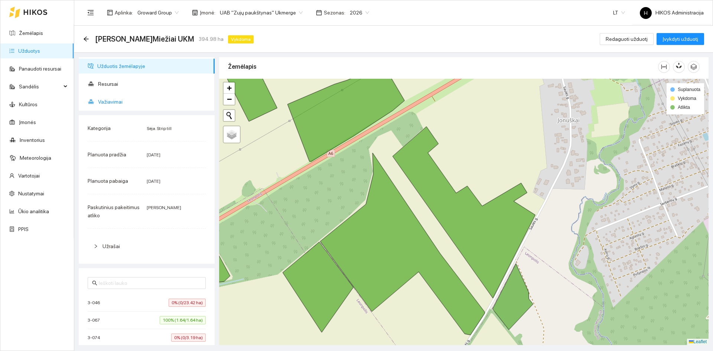
click at [150, 98] on span "Važiavimai" at bounding box center [153, 101] width 111 height 15
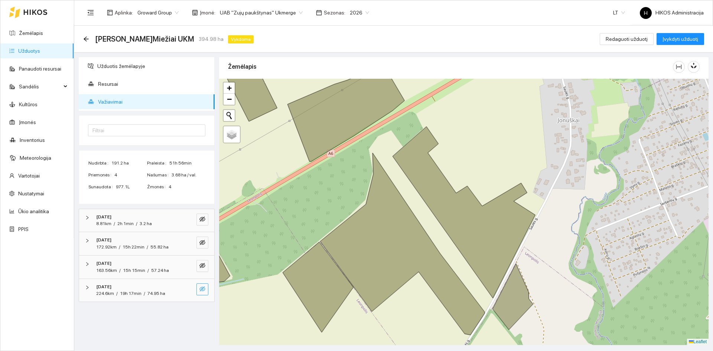
click at [206, 288] on button "button" at bounding box center [202, 289] width 12 height 12
click at [202, 267] on icon "eye-invisible" at bounding box center [202, 265] width 6 height 6
click at [201, 242] on icon "eye-invisible" at bounding box center [202, 242] width 6 height 6
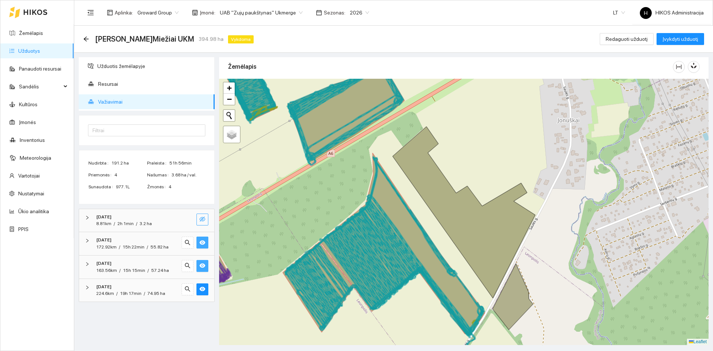
click at [200, 217] on icon "eye-invisible" at bounding box center [202, 219] width 6 height 6
click at [282, 12] on span "UAB "Zujų paukštynas" Ukmerge" at bounding box center [261, 12] width 83 height 11
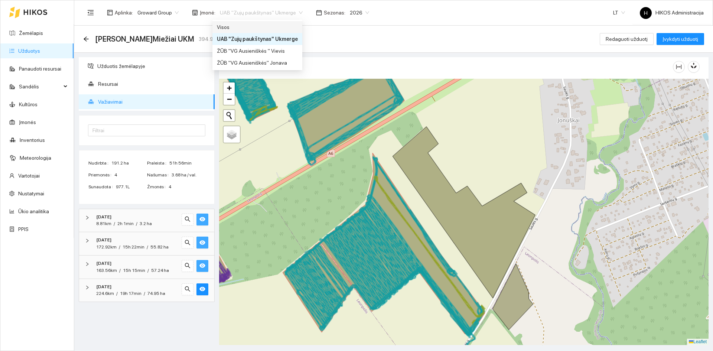
click at [257, 30] on div "Visos" at bounding box center [257, 27] width 81 height 8
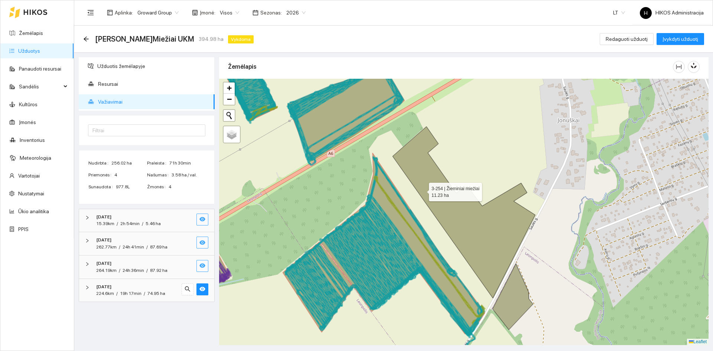
click at [428, 187] on icon at bounding box center [463, 213] width 143 height 172
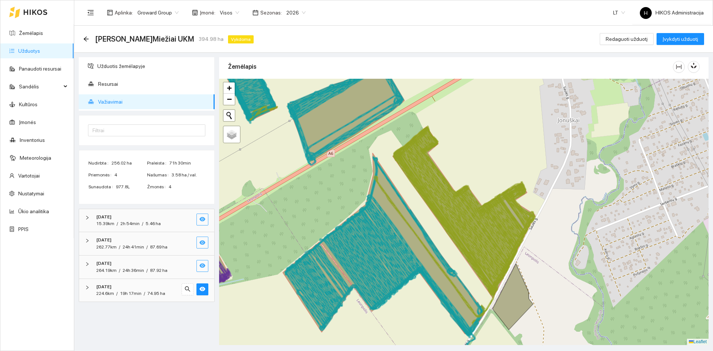
click at [428, 187] on icon at bounding box center [452, 215] width 104 height 142
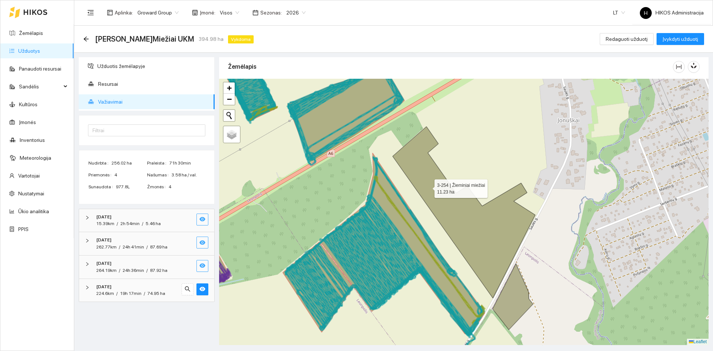
click at [428, 187] on icon at bounding box center [463, 213] width 143 height 172
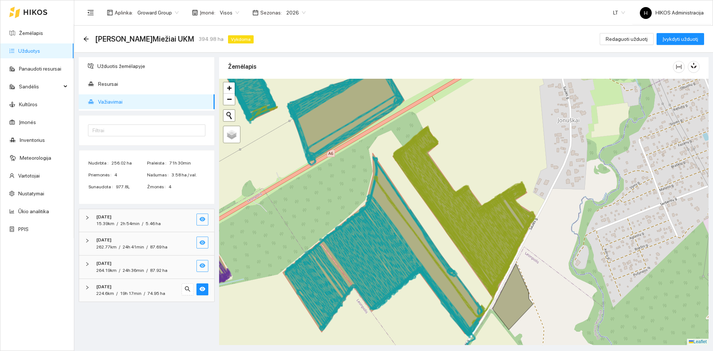
click at [428, 187] on icon at bounding box center [452, 215] width 104 height 142
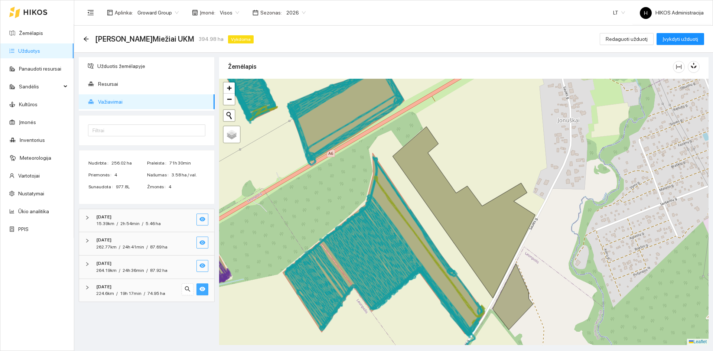
click at [202, 292] on span "eye" at bounding box center [202, 289] width 6 height 7
click at [173, 264] on div "[DATE]" at bounding box center [136, 263] width 81 height 7
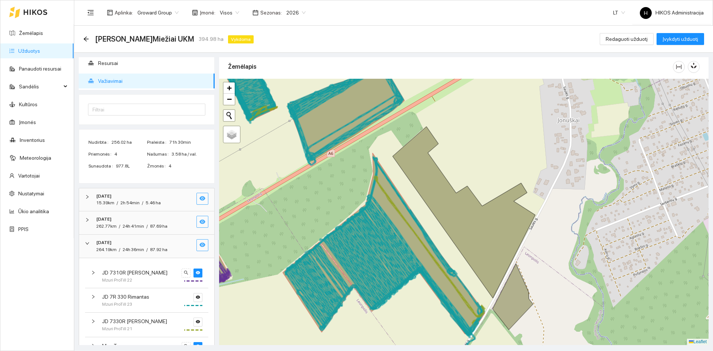
scroll to position [37, 0]
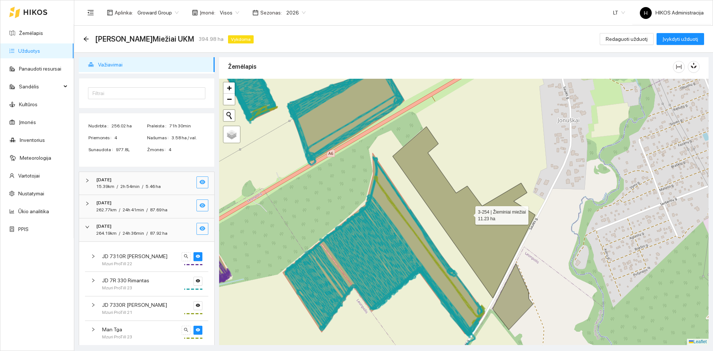
click at [472, 227] on icon at bounding box center [463, 213] width 143 height 172
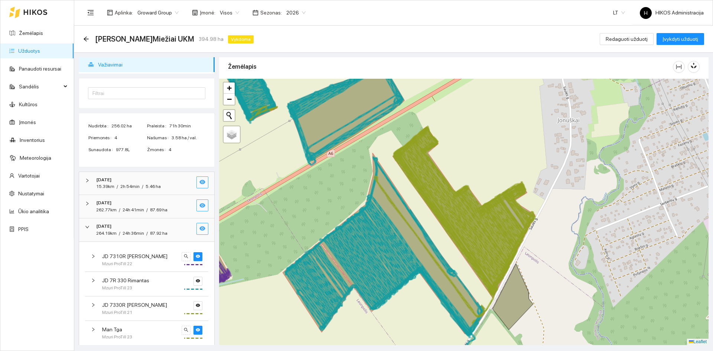
click at [472, 227] on icon at bounding box center [459, 205] width 98 height 135
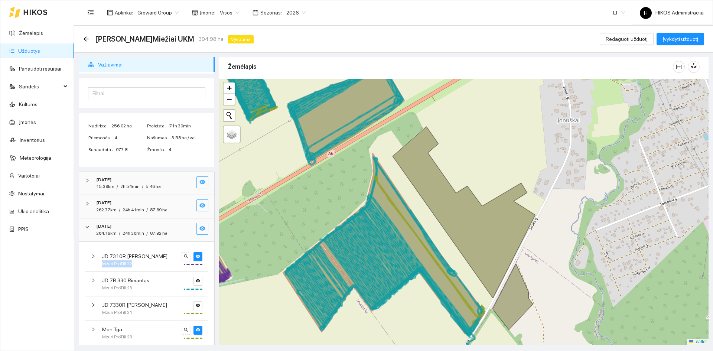
drag, startPoint x: 130, startPoint y: 265, endPoint x: 100, endPoint y: 264, distance: 30.5
click at [100, 264] on div "JD 7310R Egidijus Mzuri ProTill 22" at bounding box center [146, 260] width 123 height 24
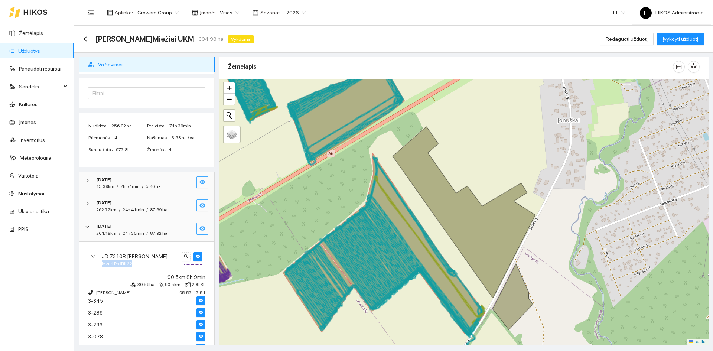
copy span "Mzuri ProTill 22"
click at [196, 257] on icon "eye" at bounding box center [198, 256] width 4 height 4
click at [196, 257] on icon "eye-invisible" at bounding box center [198, 256] width 4 height 4
click at [196, 257] on icon "eye" at bounding box center [198, 256] width 4 height 4
click at [196, 257] on icon "eye-invisible" at bounding box center [198, 256] width 4 height 4
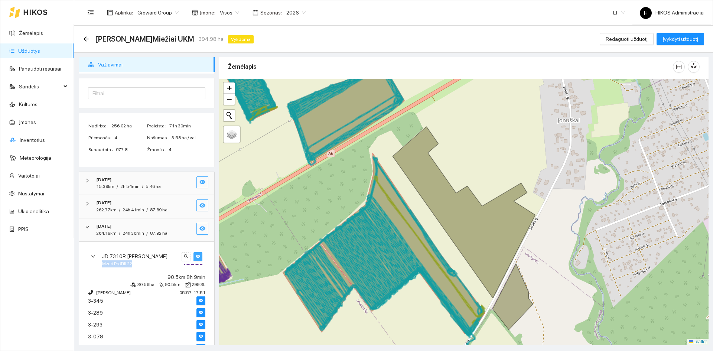
click at [196, 257] on icon "eye" at bounding box center [198, 256] width 4 height 4
click at [164, 225] on div "[DATE]" at bounding box center [136, 226] width 81 height 7
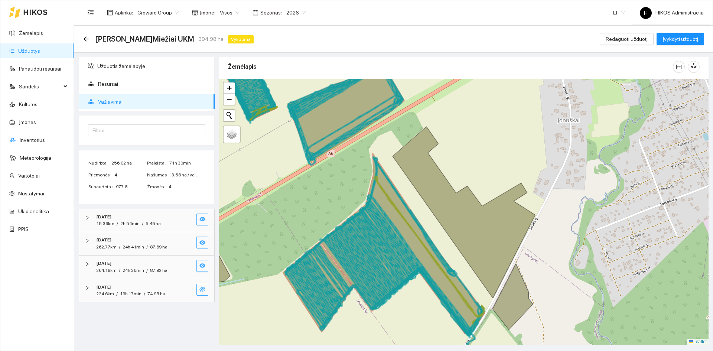
scroll to position [0, 0]
click at [204, 264] on icon "eye" at bounding box center [202, 265] width 6 height 6
click at [200, 242] on icon "eye" at bounding box center [202, 242] width 6 height 4
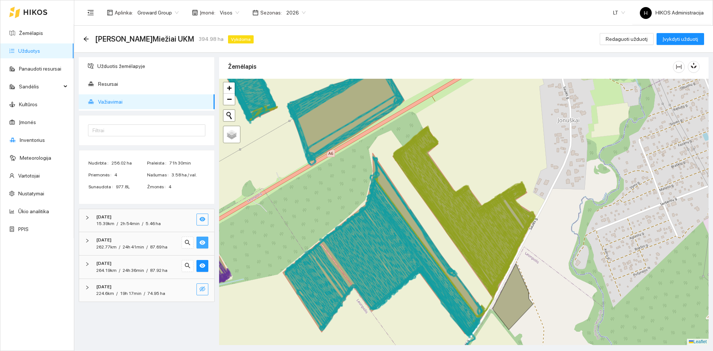
click at [200, 239] on icon "eye" at bounding box center [202, 242] width 6 height 6
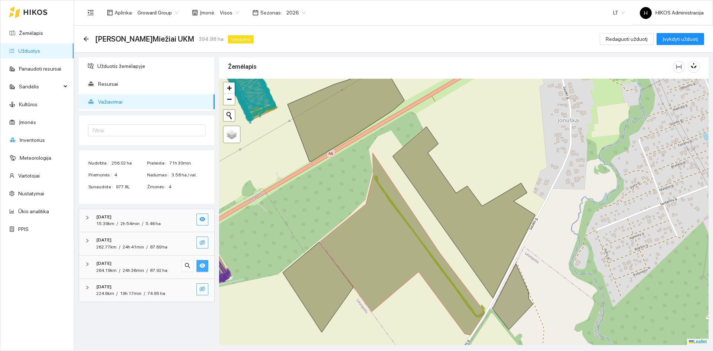
click at [202, 263] on icon "eye" at bounding box center [202, 265] width 6 height 6
click at [203, 243] on icon "eye-invisible" at bounding box center [202, 242] width 1 height 1
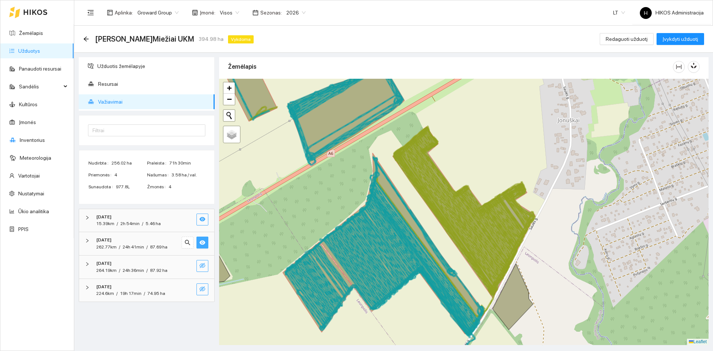
click at [162, 243] on div "[DATE]" at bounding box center [136, 240] width 81 height 7
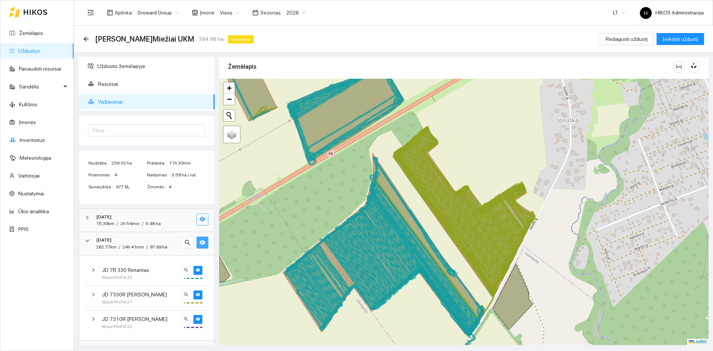
click at [199, 244] on icon "eye" at bounding box center [202, 242] width 6 height 4
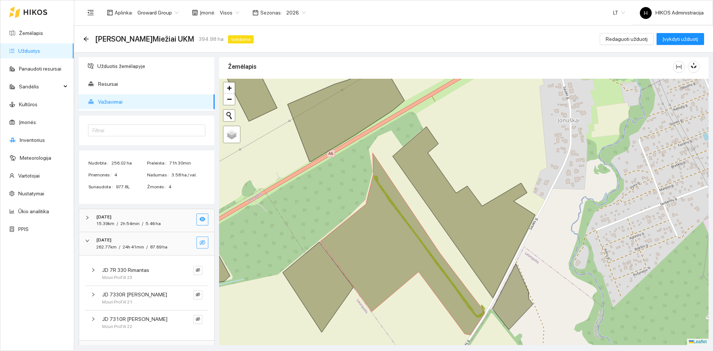
click at [196, 224] on button "button" at bounding box center [202, 219] width 12 height 12
click at [199, 222] on span "eye" at bounding box center [202, 219] width 6 height 7
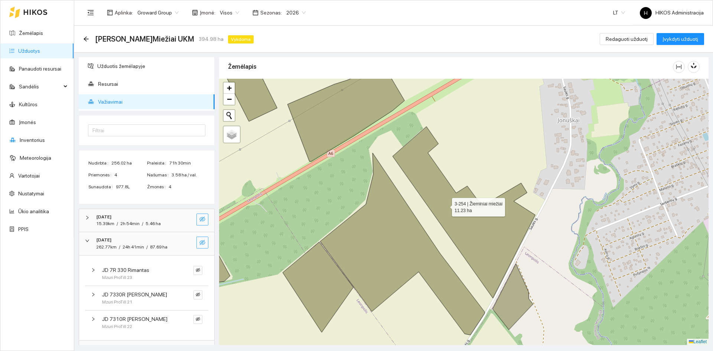
click at [447, 203] on icon at bounding box center [463, 213] width 143 height 172
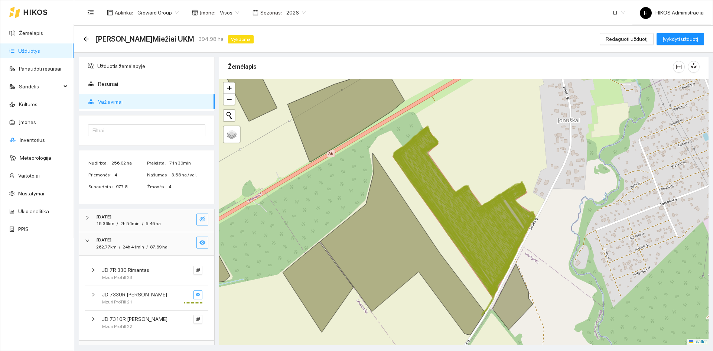
click at [196, 295] on icon "eye" at bounding box center [198, 294] width 4 height 4
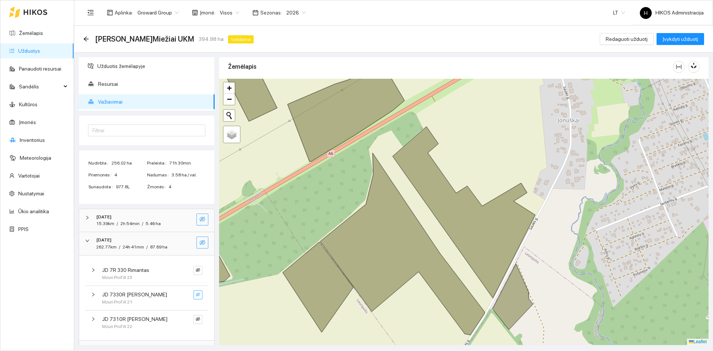
drag, startPoint x: 191, startPoint y: 295, endPoint x: 193, endPoint y: 234, distance: 60.9
click at [196, 295] on icon "eye-invisible" at bounding box center [198, 294] width 4 height 4
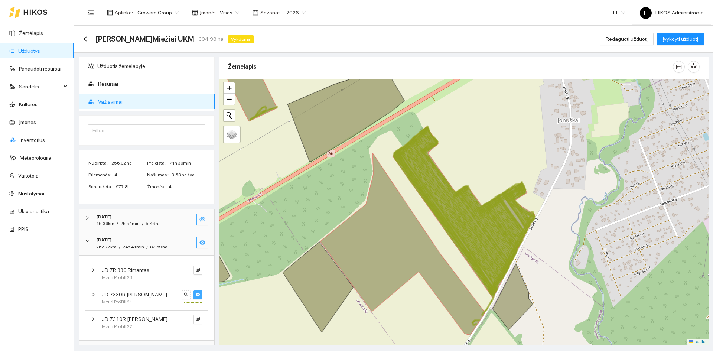
click at [224, 14] on span "Visos" at bounding box center [229, 12] width 19 height 11
click at [264, 40] on div "UAB "Zujų paukštynas" Ukmerge" at bounding box center [255, 39] width 76 height 8
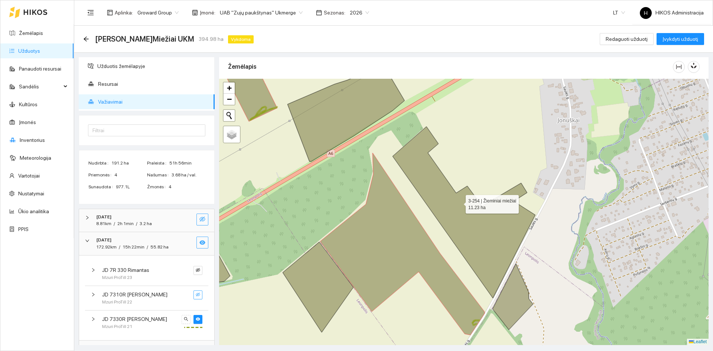
click at [459, 202] on icon at bounding box center [463, 213] width 143 height 172
click at [244, 11] on span "UAB "Zujų paukštynas" Ukmerge" at bounding box center [261, 12] width 83 height 11
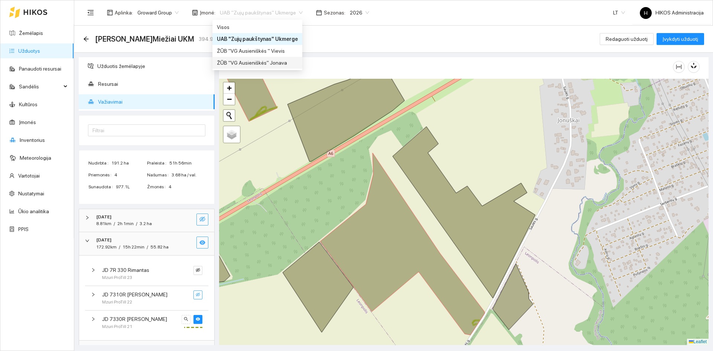
click at [263, 60] on div "ŽŪB "VG Ausieniškės" Jonava" at bounding box center [257, 63] width 81 height 8
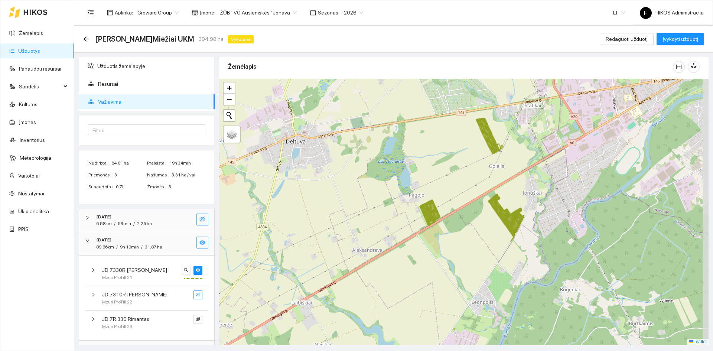
click at [486, 206] on div at bounding box center [463, 212] width 489 height 266
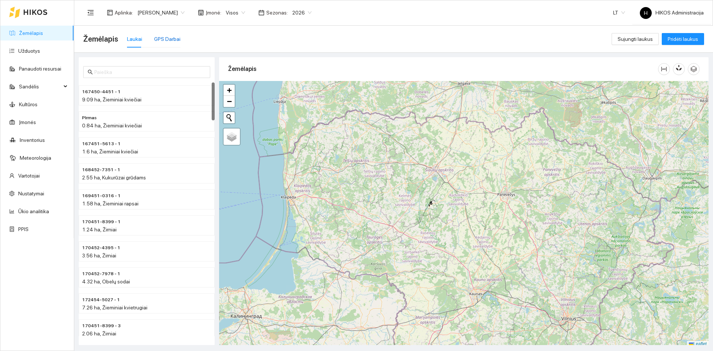
click at [176, 39] on div "GPS Darbai" at bounding box center [167, 39] width 26 height 8
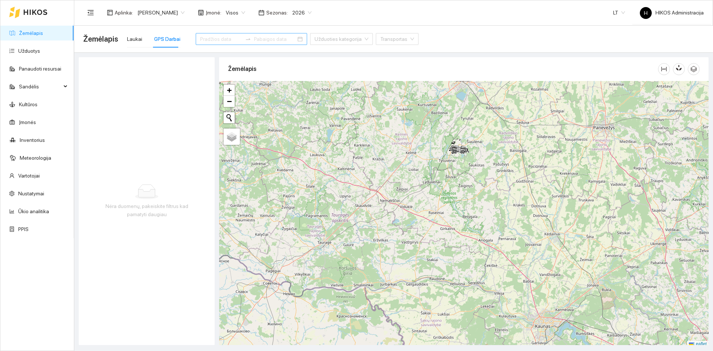
click at [208, 38] on input at bounding box center [221, 39] width 42 height 8
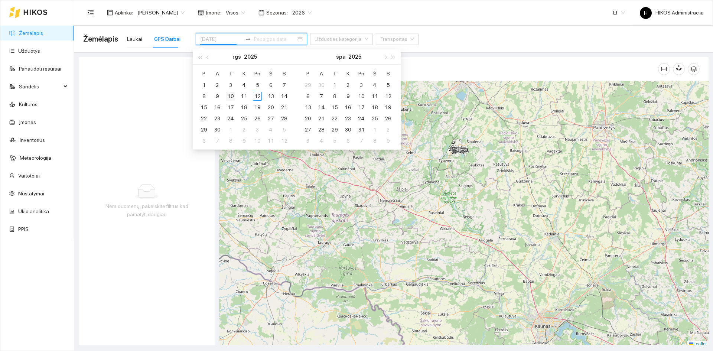
type input "[DATE]"
click at [227, 95] on div "10" at bounding box center [230, 96] width 9 height 9
type input "[DATE]"
click at [241, 95] on div "11" at bounding box center [243, 96] width 9 height 9
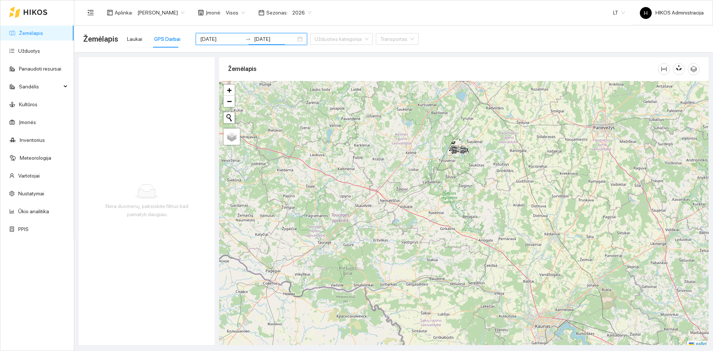
click at [279, 65] on div "Žemėlapis" at bounding box center [443, 68] width 430 height 21
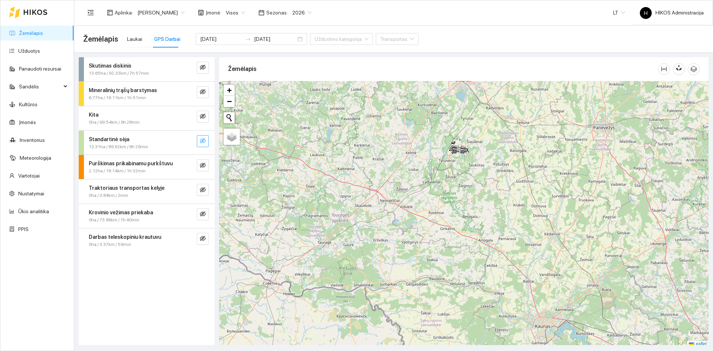
click at [203, 141] on icon "eye-invisible" at bounding box center [202, 140] width 1 height 1
click at [189, 141] on icon "search" at bounding box center [187, 140] width 5 height 5
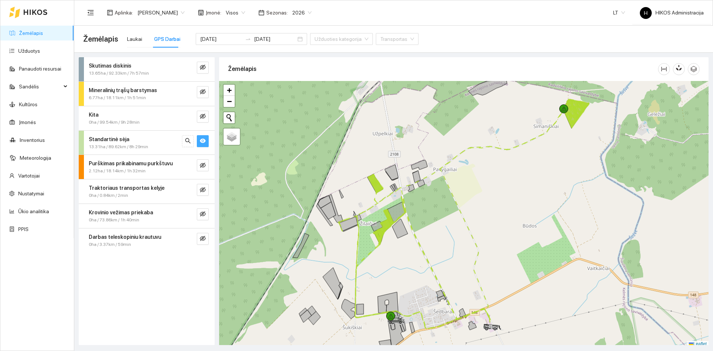
click at [206, 140] on button "button" at bounding box center [203, 141] width 12 height 12
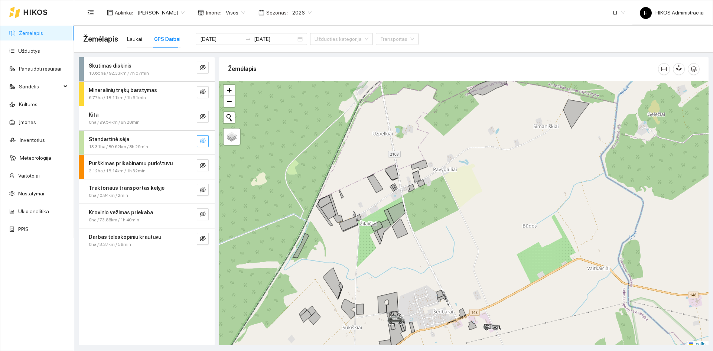
click at [205, 141] on icon "eye-invisible" at bounding box center [203, 140] width 6 height 5
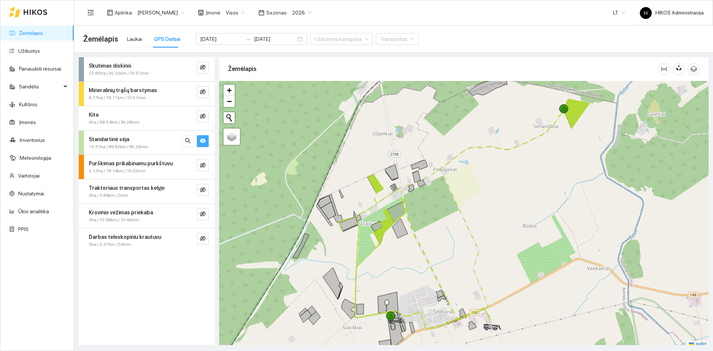
click at [205, 141] on icon "eye" at bounding box center [203, 140] width 6 height 4
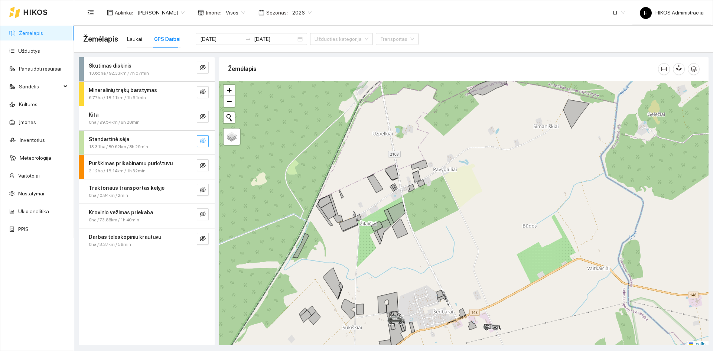
click at [203, 141] on icon "eye-invisible" at bounding box center [203, 141] width 6 height 6
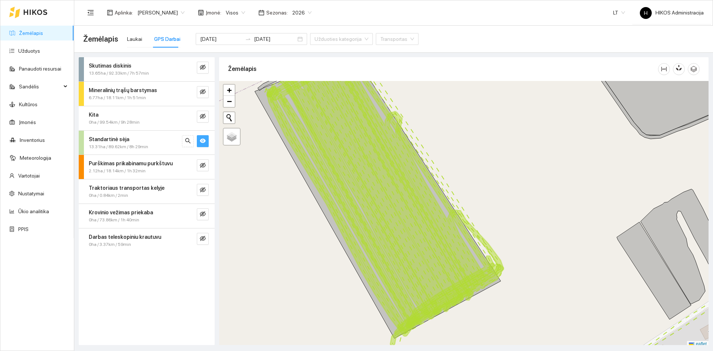
click at [167, 138] on div "Standartinė sėja" at bounding box center [134, 139] width 91 height 8
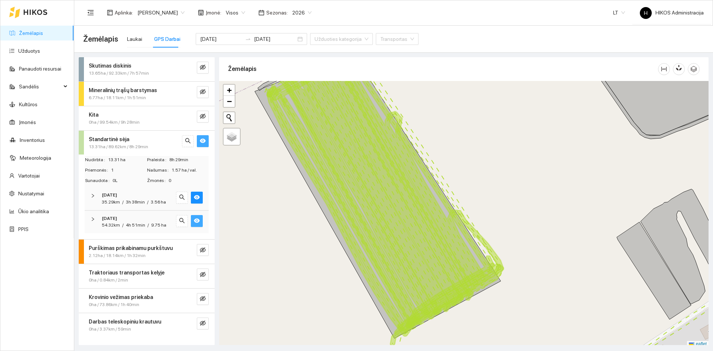
click at [198, 220] on icon "eye" at bounding box center [197, 221] width 6 height 6
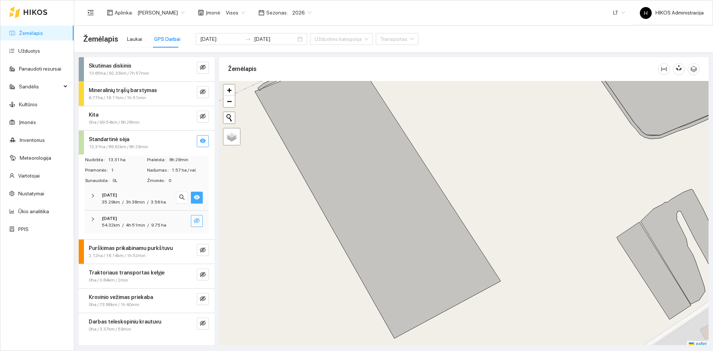
drag, startPoint x: 198, startPoint y: 199, endPoint x: 197, endPoint y: 207, distance: 8.2
click at [198, 199] on icon "eye" at bounding box center [197, 197] width 6 height 4
click at [198, 219] on icon "eye-invisible" at bounding box center [197, 220] width 6 height 5
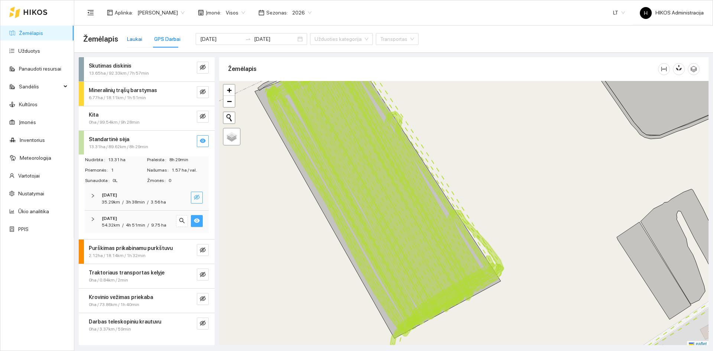
click at [132, 38] on div "Laukai" at bounding box center [134, 39] width 15 height 8
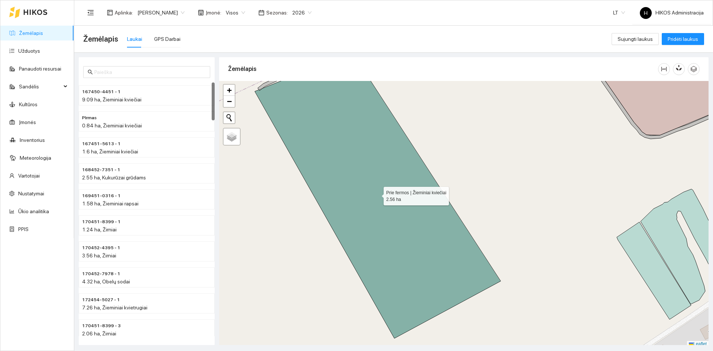
click at [340, 131] on icon at bounding box center [378, 196] width 246 height 283
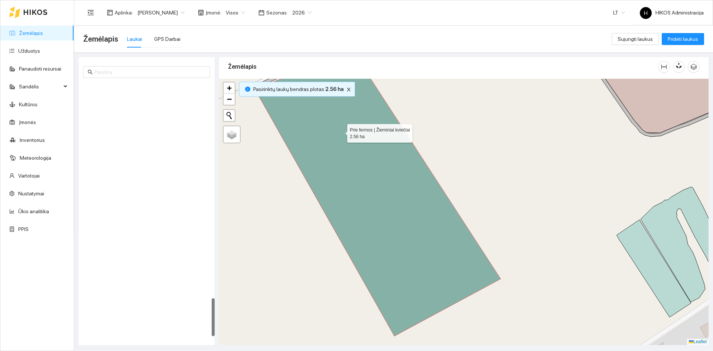
scroll to position [1432, 0]
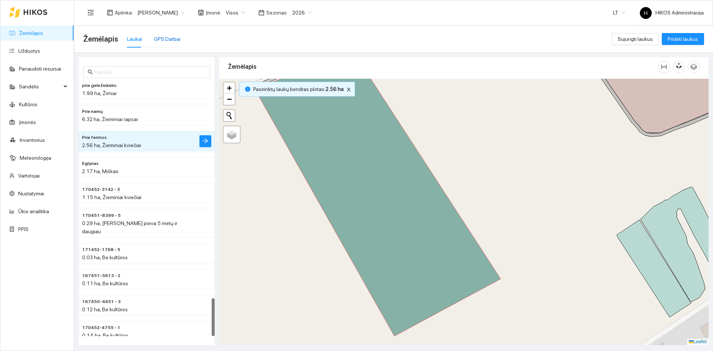
click at [163, 39] on div "GPS Darbai" at bounding box center [167, 39] width 26 height 8
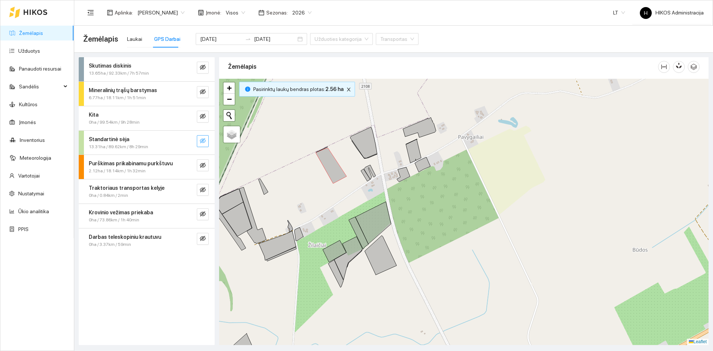
click at [200, 141] on icon "eye-invisible" at bounding box center [203, 140] width 6 height 5
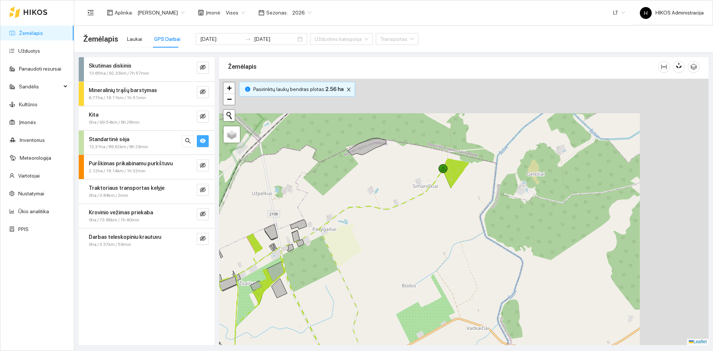
drag, startPoint x: 462, startPoint y: 123, endPoint x: 406, endPoint y: 192, distance: 89.5
click at [359, 216] on div at bounding box center [463, 212] width 489 height 266
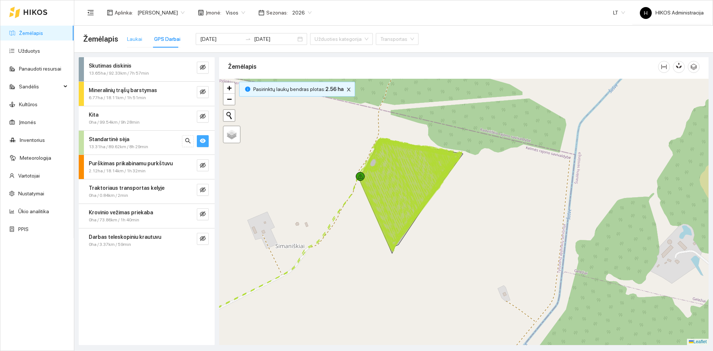
click at [137, 33] on div "Laukai" at bounding box center [134, 38] width 15 height 17
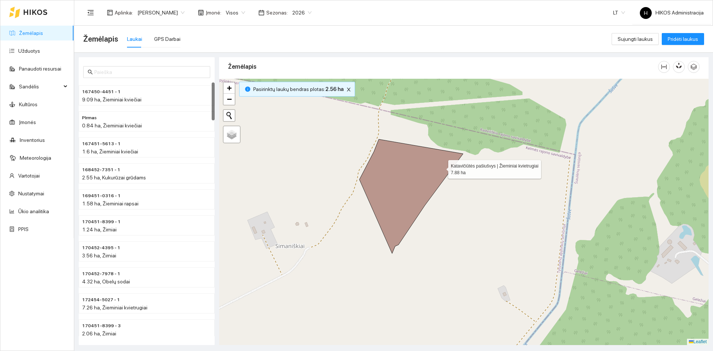
click at [440, 169] on icon at bounding box center [411, 196] width 104 height 114
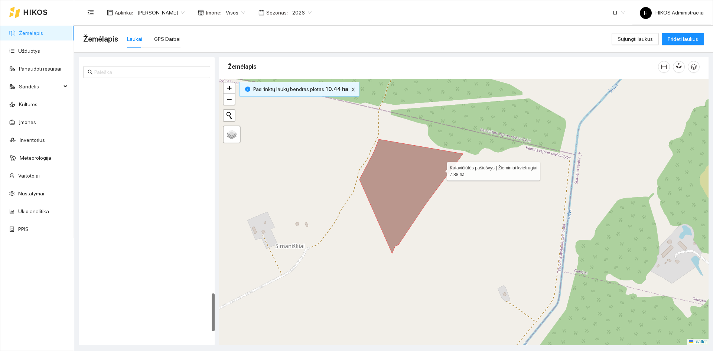
scroll to position [1400, 0]
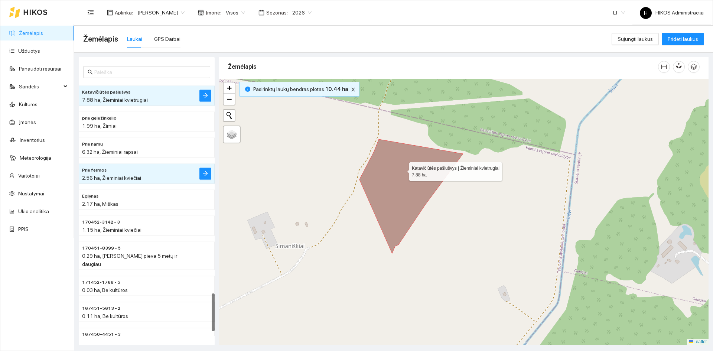
click at [404, 174] on icon at bounding box center [411, 196] width 104 height 114
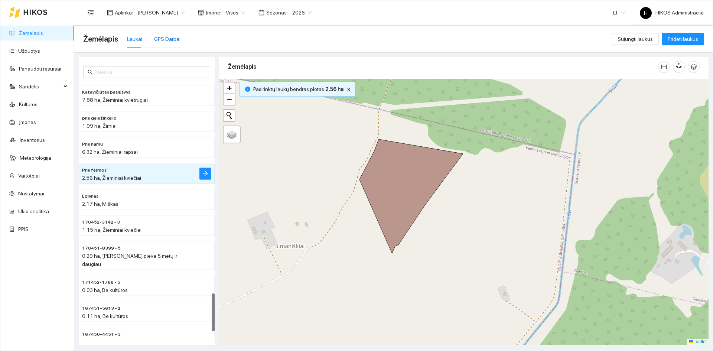
click at [169, 41] on div "GPS Darbai" at bounding box center [167, 39] width 26 height 8
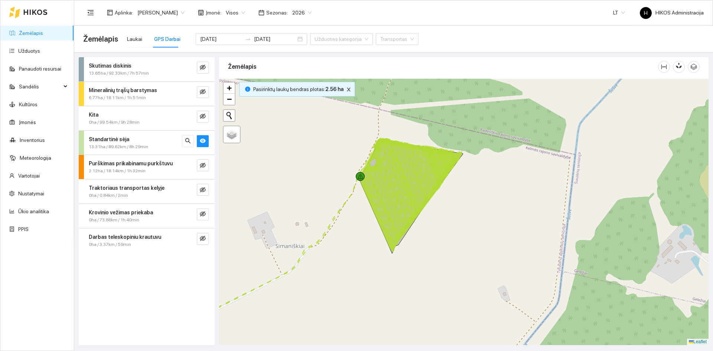
click at [159, 142] on div "Standartinė sėja" at bounding box center [134, 139] width 91 height 8
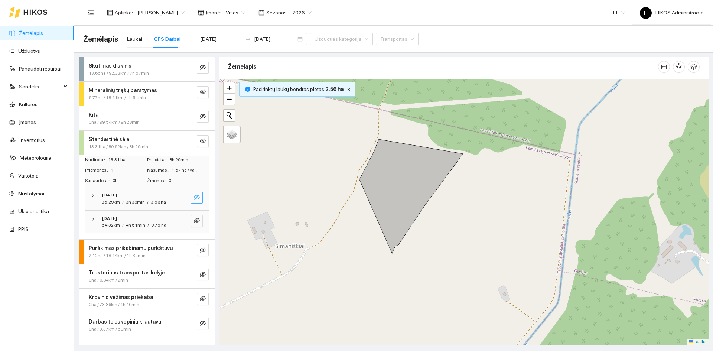
click at [199, 198] on icon "eye-invisible" at bounding box center [197, 197] width 6 height 5
click at [197, 225] on button "button" at bounding box center [197, 221] width 12 height 12
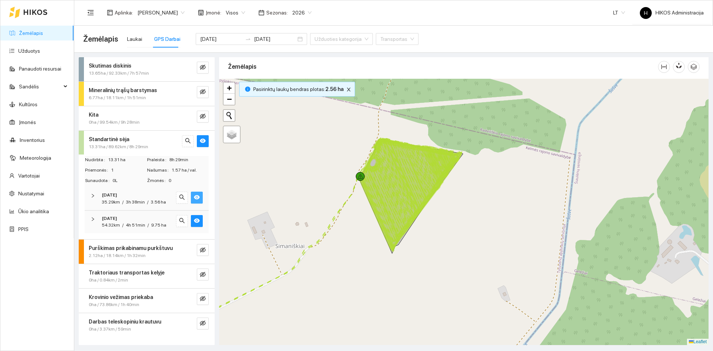
click at [150, 219] on div "[DATE]" at bounding box center [136, 218] width 69 height 7
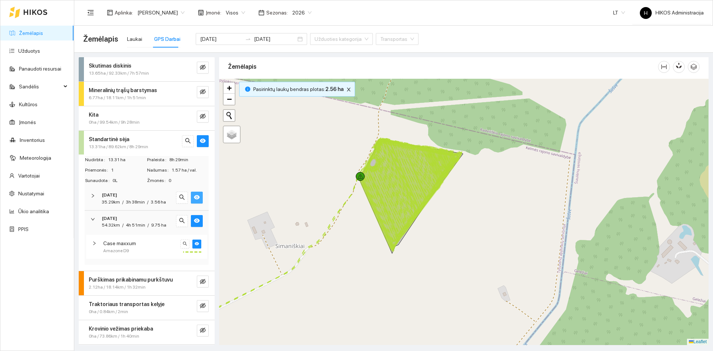
drag, startPoint x: 151, startPoint y: 221, endPoint x: 185, endPoint y: 92, distance: 132.6
click at [150, 221] on div "[DATE]" at bounding box center [136, 218] width 69 height 7
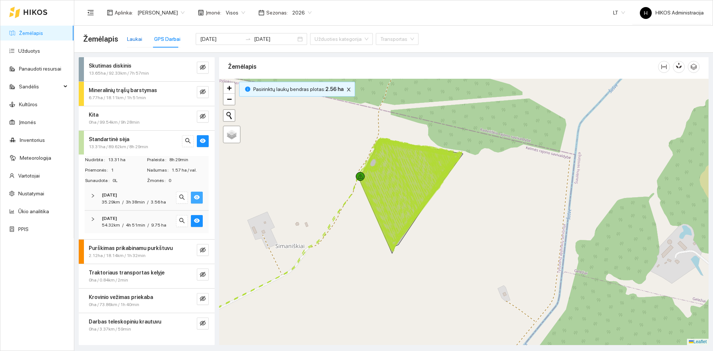
click at [134, 41] on div "Laukai" at bounding box center [134, 39] width 15 height 8
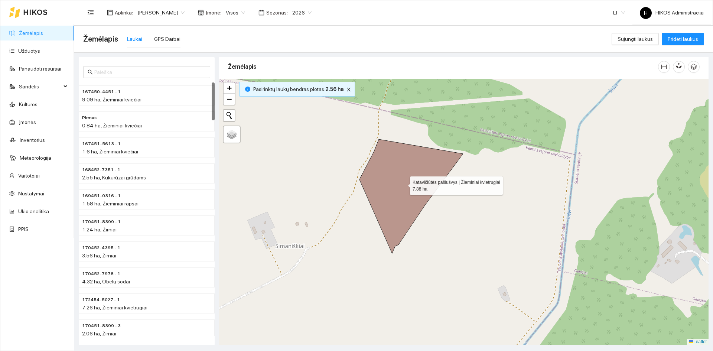
click at [402, 169] on icon at bounding box center [411, 196] width 104 height 114
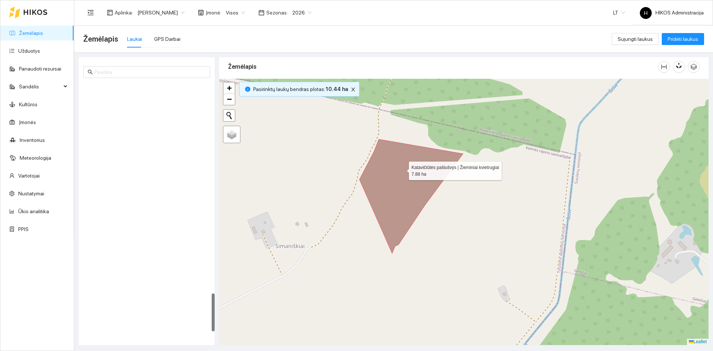
scroll to position [1400, 0]
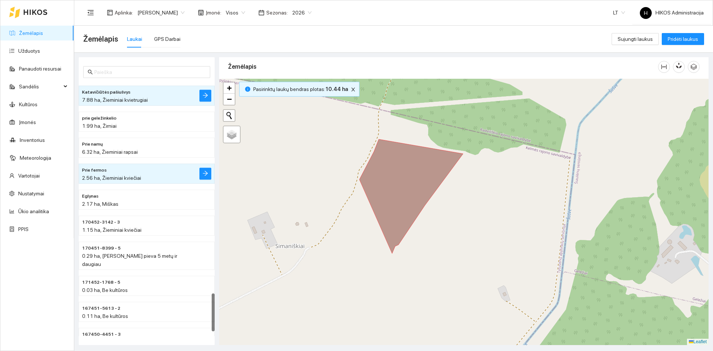
click at [381, 172] on icon at bounding box center [411, 196] width 104 height 114
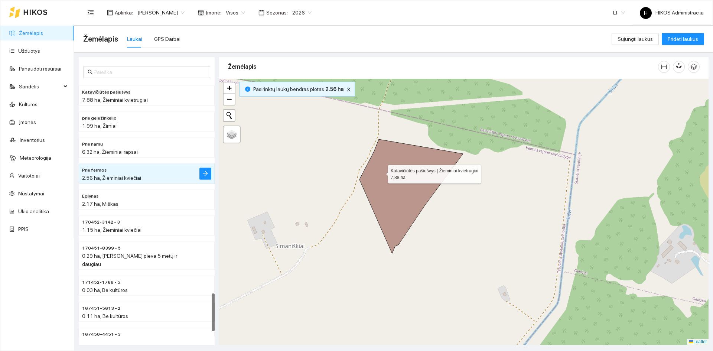
click at [381, 172] on icon at bounding box center [411, 196] width 104 height 114
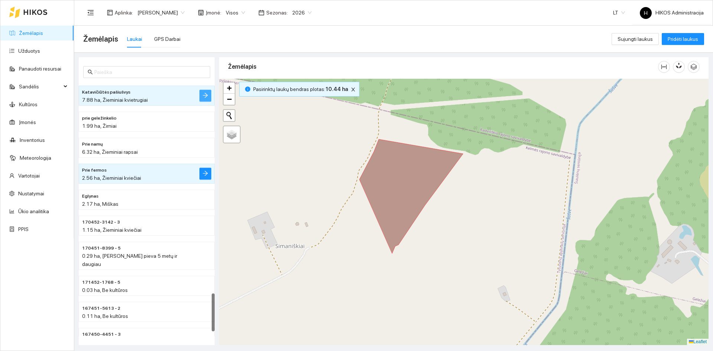
click at [207, 91] on button "button" at bounding box center [205, 96] width 12 height 12
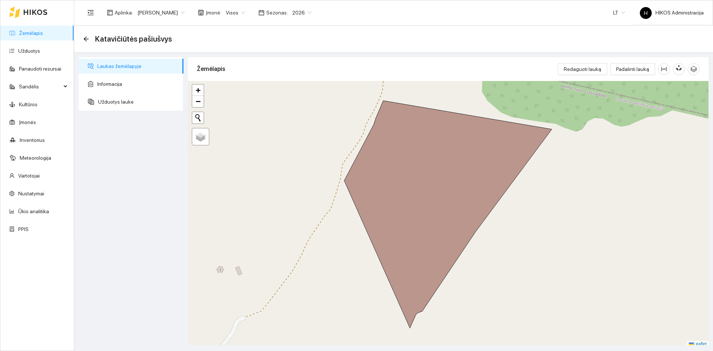
drag, startPoint x: 34, startPoint y: 32, endPoint x: 214, endPoint y: 22, distance: 180.3
click at [34, 32] on link "Žemėlapis" at bounding box center [31, 33] width 24 height 6
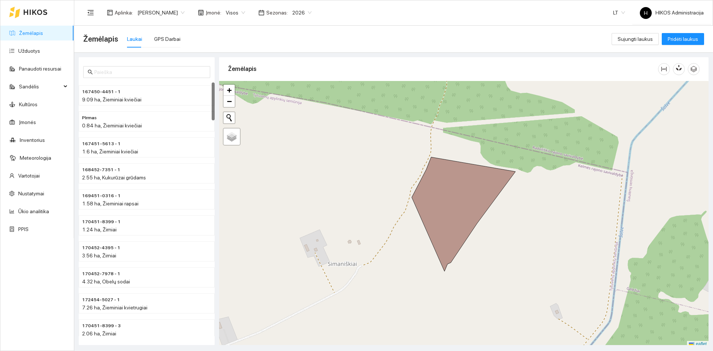
click at [292, 11] on span "2026" at bounding box center [301, 12] width 19 height 11
click at [273, 84] on div "2025" at bounding box center [272, 86] width 19 height 8
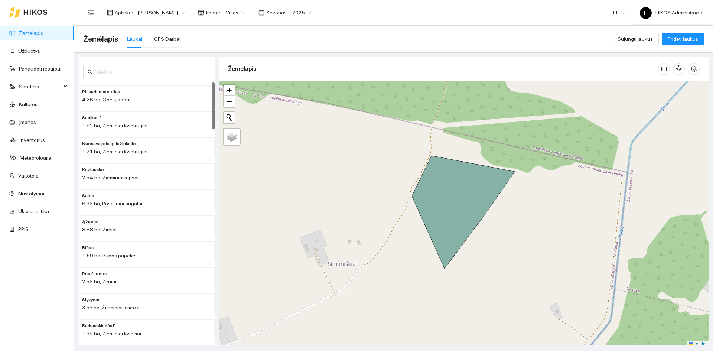
click at [292, 11] on span "2025" at bounding box center [301, 12] width 19 height 11
click at [271, 94] on div "2026" at bounding box center [273, 98] width 28 height 12
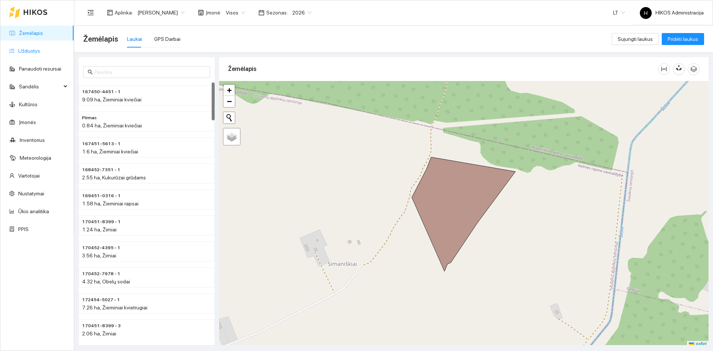
click at [40, 53] on link "Užduotys" at bounding box center [29, 51] width 22 height 6
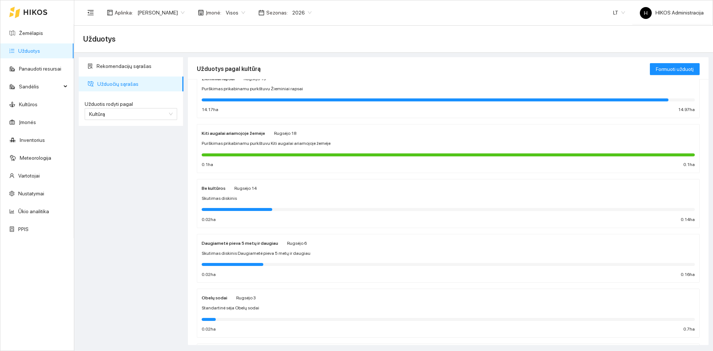
scroll to position [371, 0]
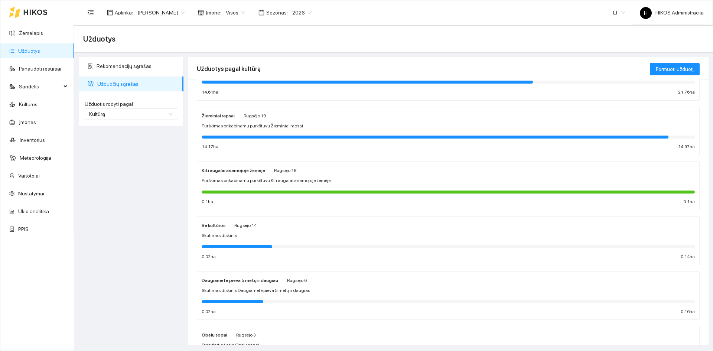
click at [280, 232] on div "Be kultūros Rugsėjo 14 Skutimas diskinis 0.02 ha 0.14 ha" at bounding box center [448, 240] width 493 height 39
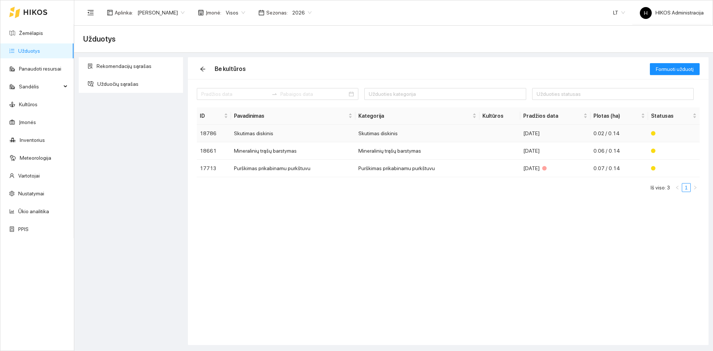
click at [261, 137] on td "Skutimas diskinis" at bounding box center [293, 133] width 124 height 17
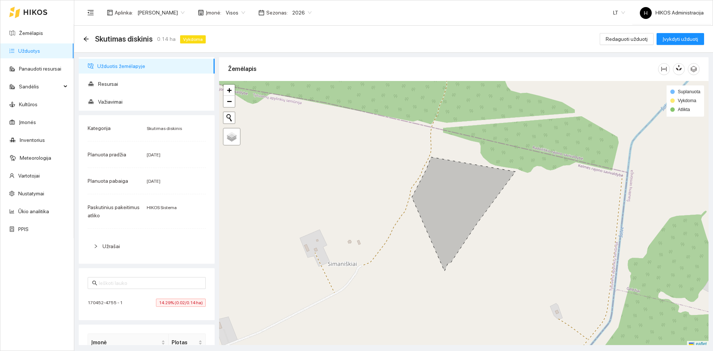
click at [160, 305] on span "14.29% (0.02/0.14 ha)" at bounding box center [181, 303] width 50 height 8
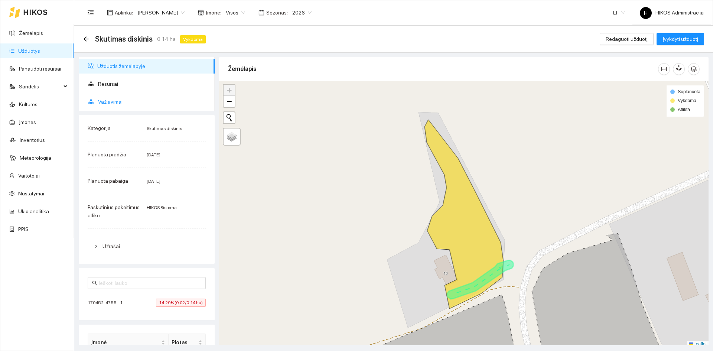
click at [123, 101] on span "Važiavimai" at bounding box center [153, 101] width 111 height 15
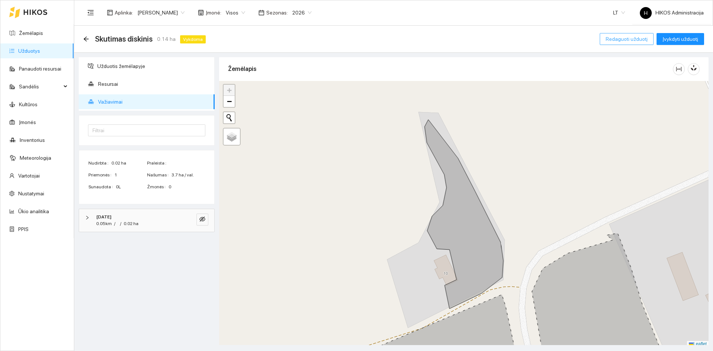
click at [632, 42] on span "Redaguoti užduotį" at bounding box center [627, 39] width 42 height 8
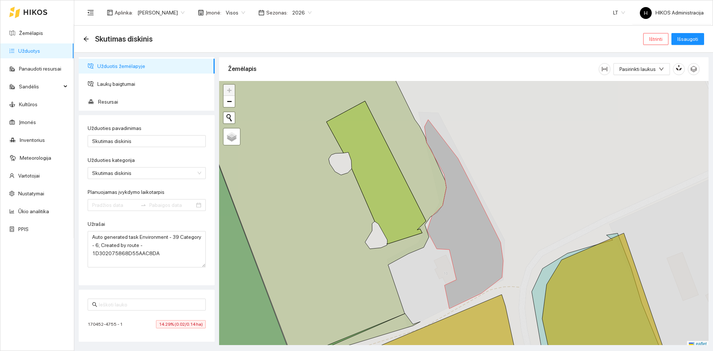
type input "[DATE]"
type input "2025-09-14"
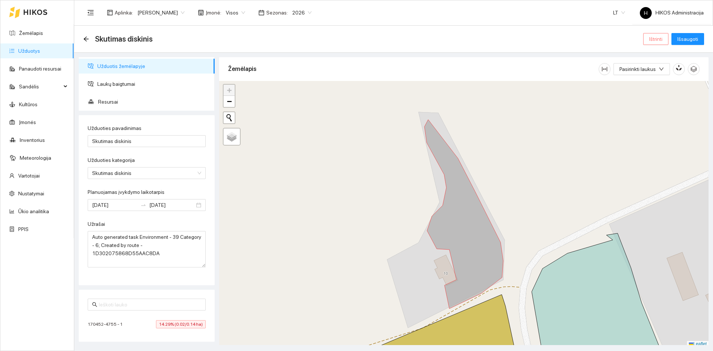
click at [648, 39] on button "Ištrinti" at bounding box center [655, 39] width 25 height 12
click at [656, 74] on span "Taip" at bounding box center [658, 75] width 10 height 8
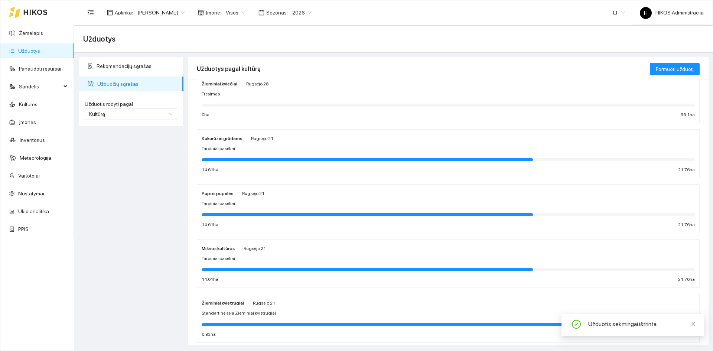
scroll to position [111, 0]
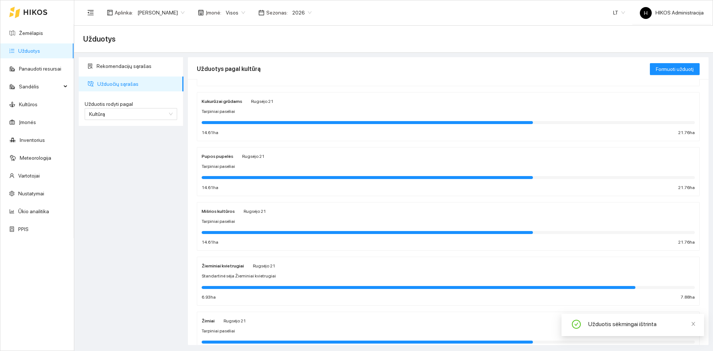
click at [258, 278] on span "Standartinė sėja Žieminiai kvietrugiai" at bounding box center [239, 276] width 74 height 7
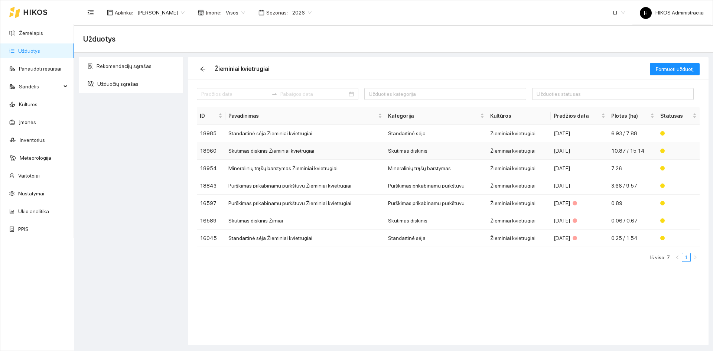
click at [282, 149] on td "Skutimas diskinis Žieminiai kvietrugiai" at bounding box center [305, 150] width 160 height 17
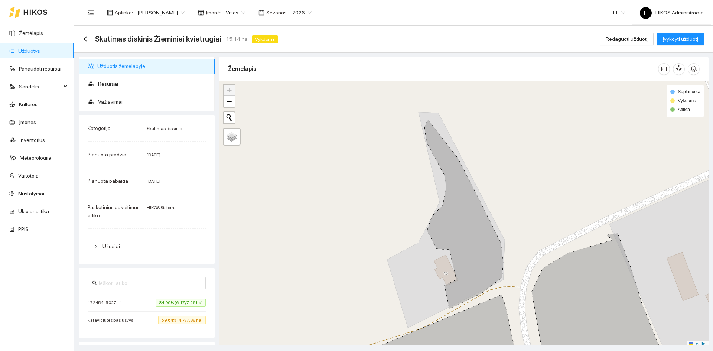
click at [177, 298] on li "172454-5027 - 1 84.99% (6.17/7.26 ha)" at bounding box center [147, 302] width 118 height 17
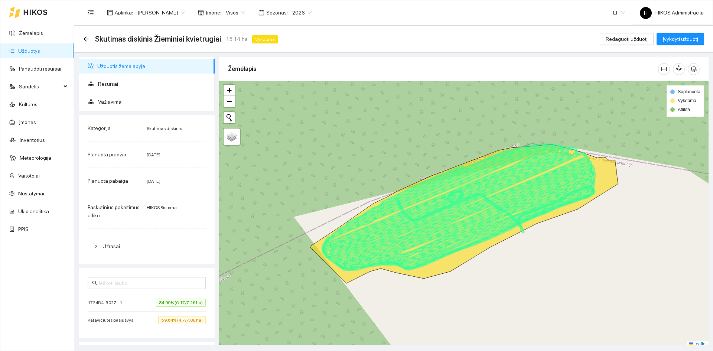
click at [173, 316] on span "59.64% (4.7/7.88 ha)" at bounding box center [182, 320] width 48 height 8
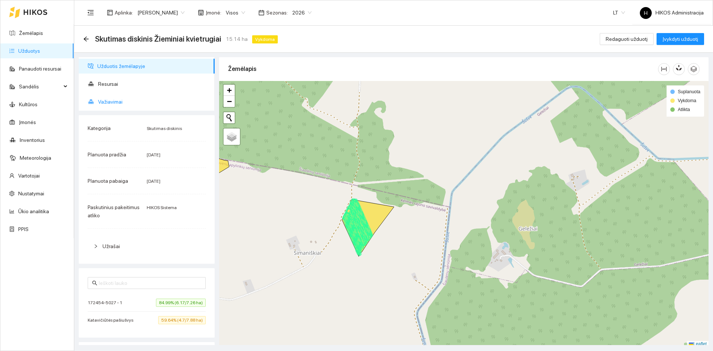
click at [132, 102] on span "Važiavimai" at bounding box center [153, 101] width 111 height 15
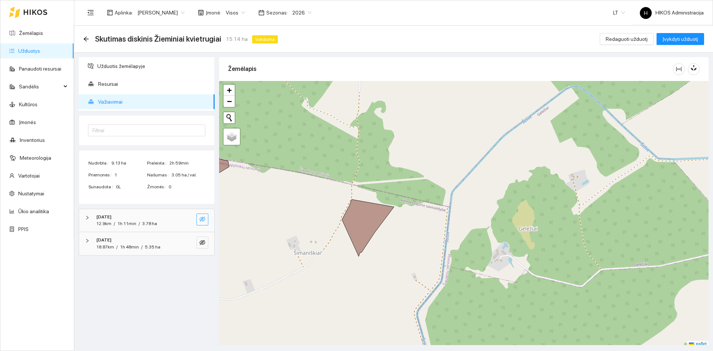
click at [204, 219] on icon "eye-invisible" at bounding box center [202, 219] width 6 height 6
click at [43, 30] on link "Žemėlapis" at bounding box center [31, 33] width 24 height 6
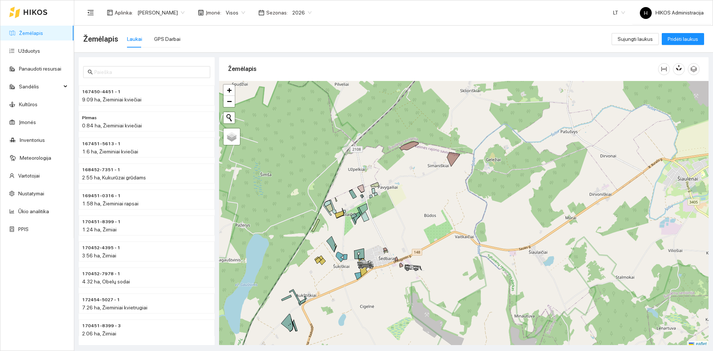
scroll to position [2, 0]
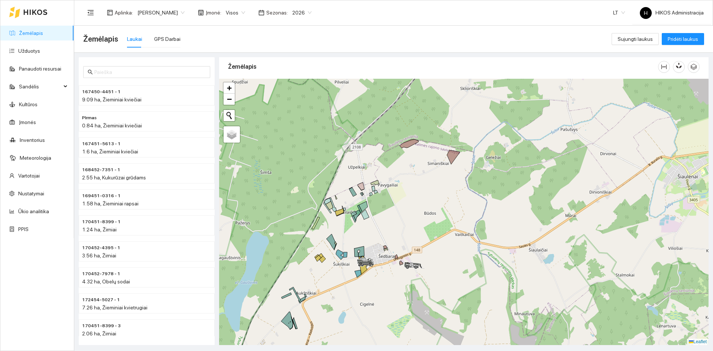
drag, startPoint x: 392, startPoint y: 255, endPoint x: 424, endPoint y: 231, distance: 39.3
click at [424, 231] on div at bounding box center [463, 212] width 489 height 266
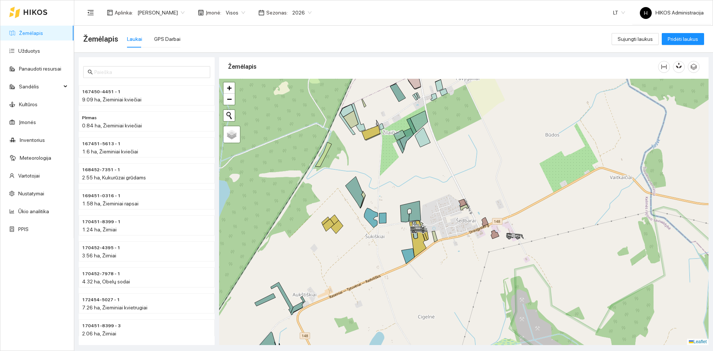
drag, startPoint x: 404, startPoint y: 174, endPoint x: 387, endPoint y: 224, distance: 52.7
click at [387, 224] on div at bounding box center [463, 212] width 489 height 266
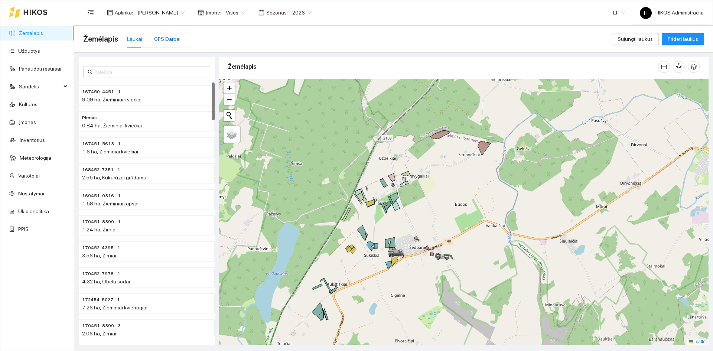
click at [176, 37] on div "GPS Darbai" at bounding box center [167, 39] width 26 height 8
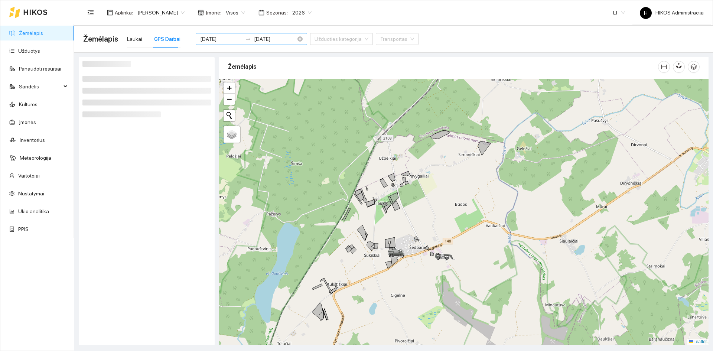
click at [230, 40] on input "[DATE]" at bounding box center [221, 39] width 42 height 8
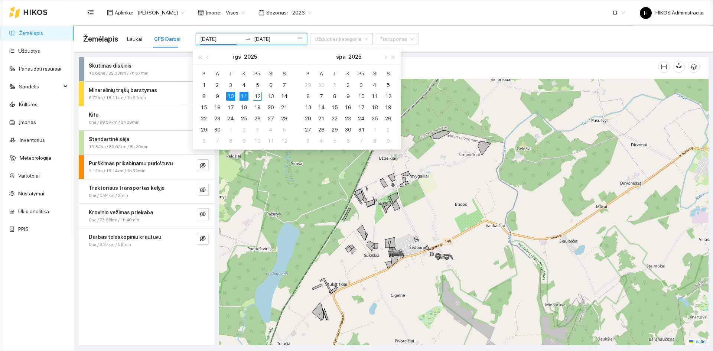
click at [143, 60] on div "Skutimas diskinis 16.66ha / 92.33km / 7h 57min" at bounding box center [147, 69] width 136 height 24
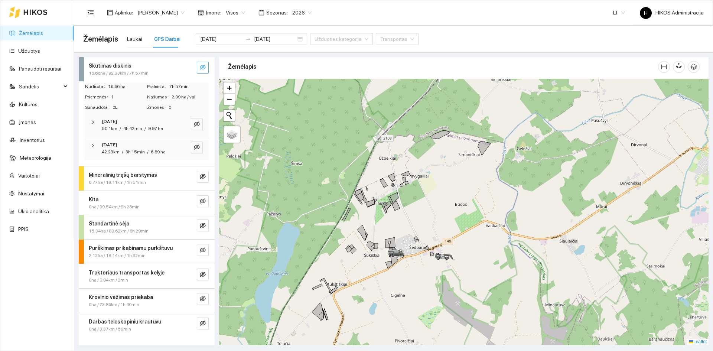
click at [206, 68] on button "button" at bounding box center [203, 68] width 12 height 12
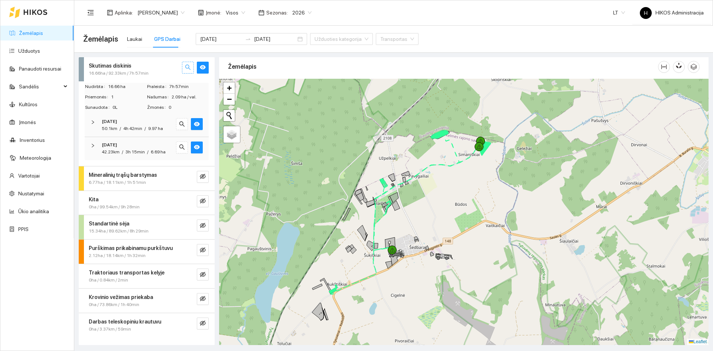
click at [189, 67] on icon "search" at bounding box center [187, 67] width 5 height 5
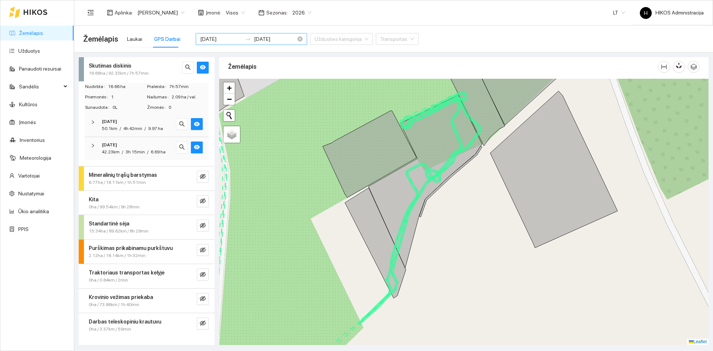
click at [229, 43] on input "[DATE]" at bounding box center [221, 39] width 42 height 8
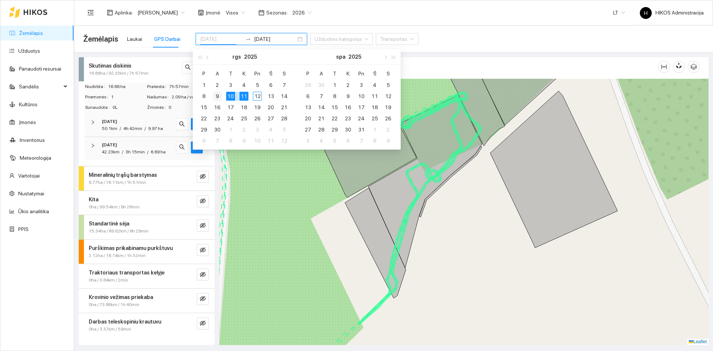
type input "[DATE]"
click at [213, 94] on div "9" at bounding box center [217, 96] width 9 height 9
click at [242, 95] on div "11" at bounding box center [243, 96] width 9 height 9
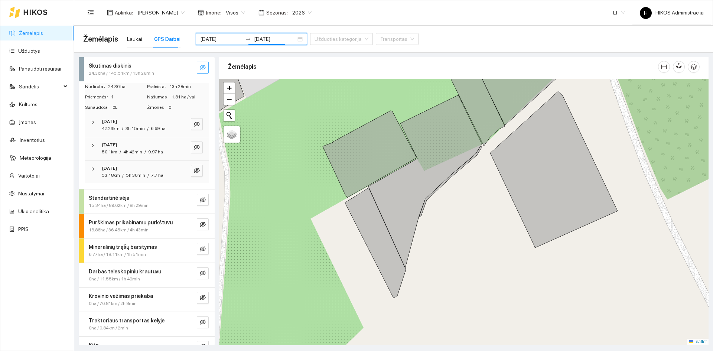
click at [200, 66] on icon "eye-invisible" at bounding box center [203, 67] width 6 height 5
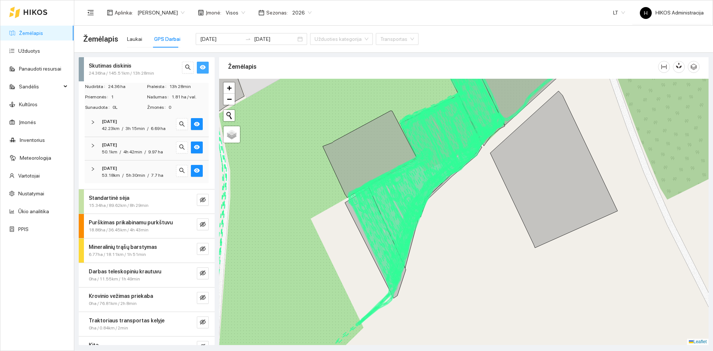
click at [145, 146] on div "[DATE]" at bounding box center [136, 144] width 69 height 7
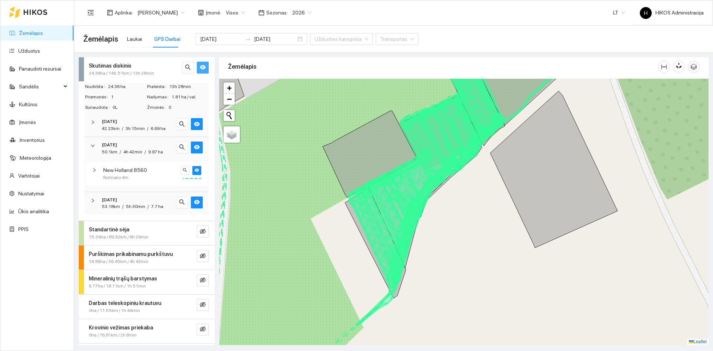
click at [146, 145] on div "[DATE]" at bounding box center [136, 144] width 69 height 7
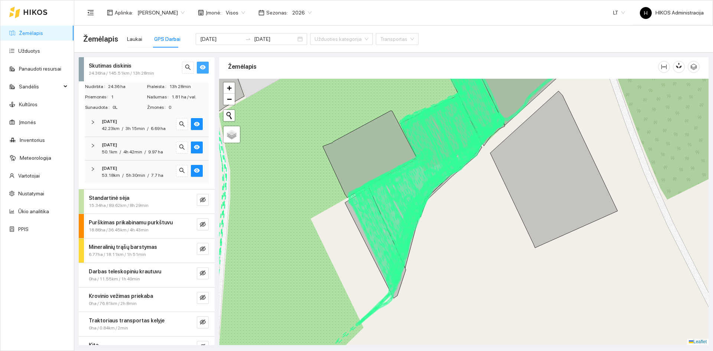
click at [413, 195] on icon at bounding box center [431, 171] width 83 height 122
click at [200, 66] on icon "eye" at bounding box center [203, 67] width 6 height 4
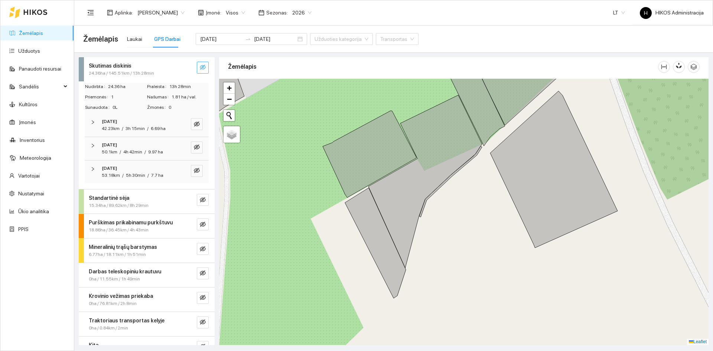
click at [200, 66] on icon "eye-invisible" at bounding box center [203, 67] width 6 height 6
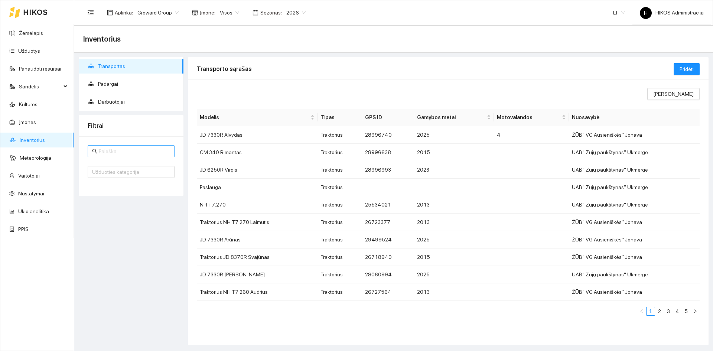
drag, startPoint x: 136, startPoint y: 146, endPoint x: 127, endPoint y: 149, distance: 9.3
drag, startPoint x: 127, startPoint y: 149, endPoint x: 114, endPoint y: 85, distance: 66.0
click at [114, 85] on span "Padargai" at bounding box center [137, 83] width 79 height 15
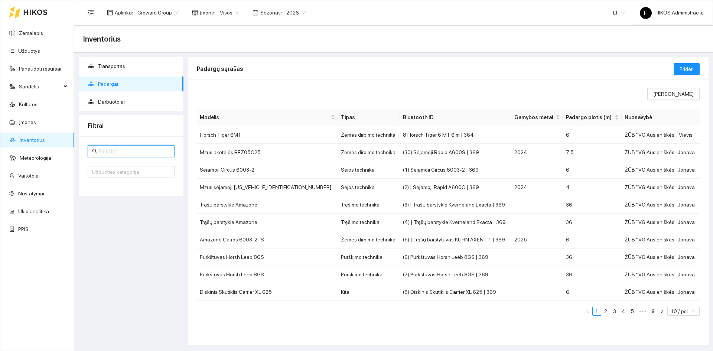
paste input "Mzuri ProTill 22"
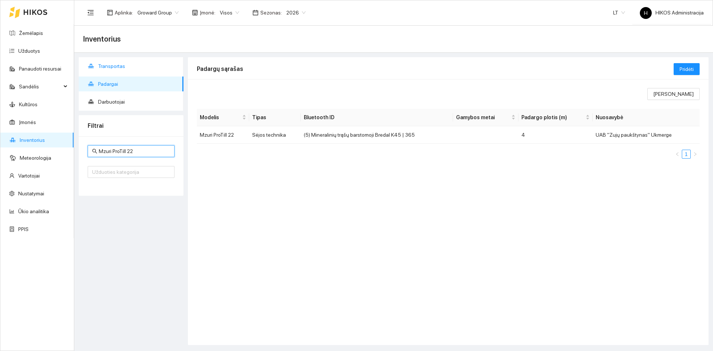
type input "Mzuri ProTill 22"
click at [128, 69] on span "Transportas" at bounding box center [137, 66] width 79 height 15
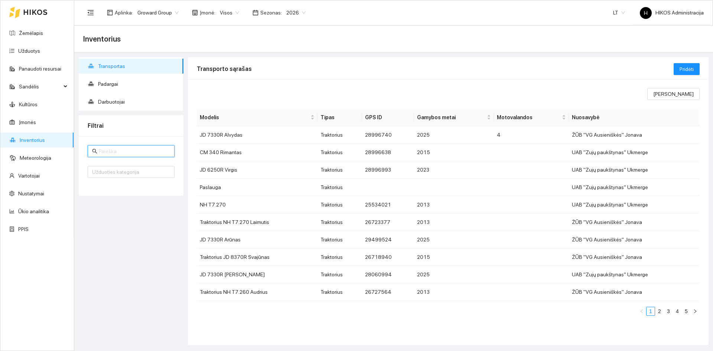
click at [131, 151] on input "text" at bounding box center [134, 151] width 71 height 8
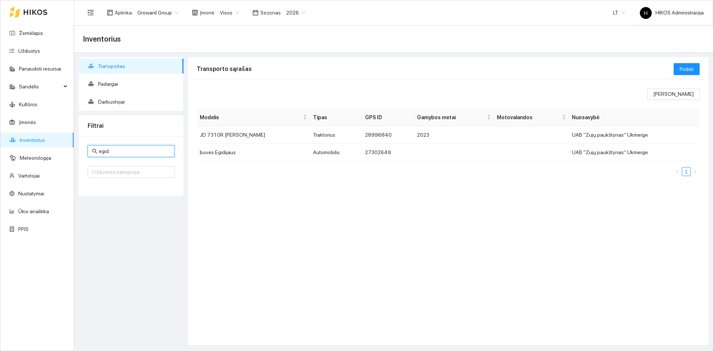
type input "egid"
click at [120, 83] on span "Padargai" at bounding box center [137, 83] width 79 height 15
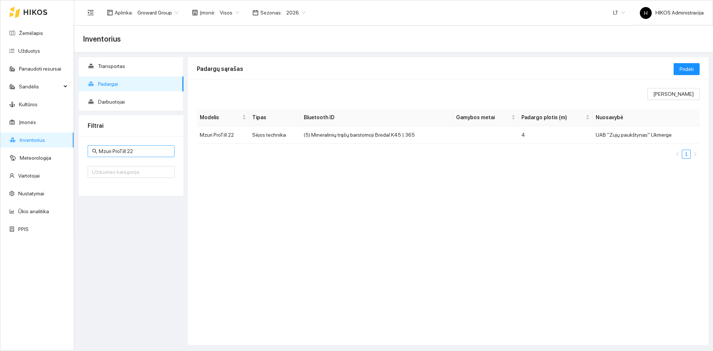
click at [139, 149] on input "Mzuri ProTill 22" at bounding box center [134, 151] width 71 height 8
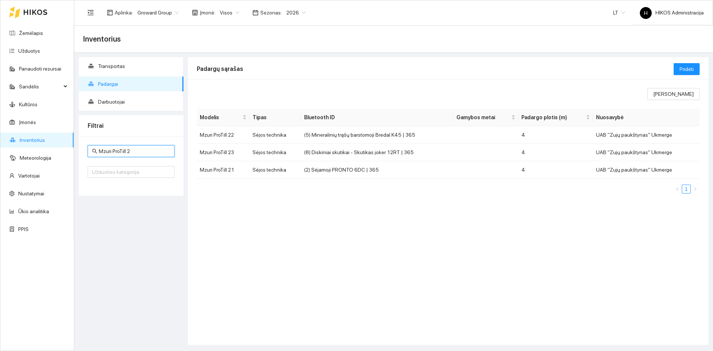
type input "Mzuri ProTill 2"
click at [110, 61] on span "Transportas" at bounding box center [137, 66] width 79 height 15
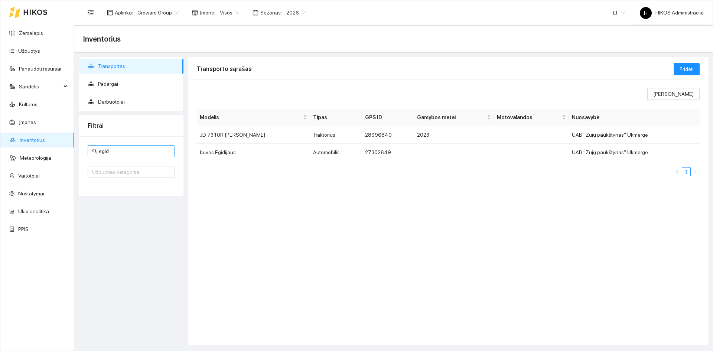
click at [130, 155] on input "egid" at bounding box center [134, 151] width 71 height 8
drag, startPoint x: 130, startPoint y: 155, endPoint x: 81, endPoint y: 150, distance: 48.8
click at [81, 150] on div "egid Užduoties kategorija" at bounding box center [131, 165] width 105 height 59
type input "pau"
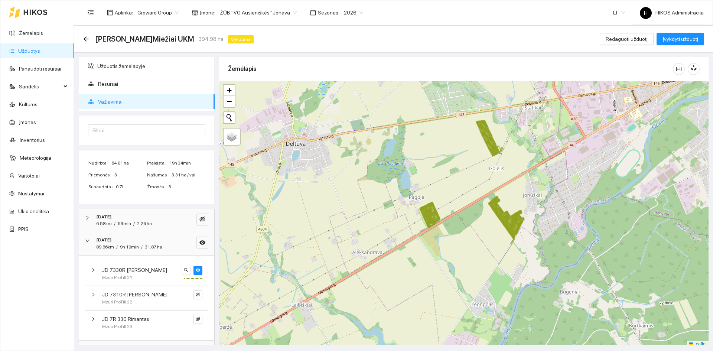
scroll to position [2, 0]
